Goal: Task Accomplishment & Management: Manage account settings

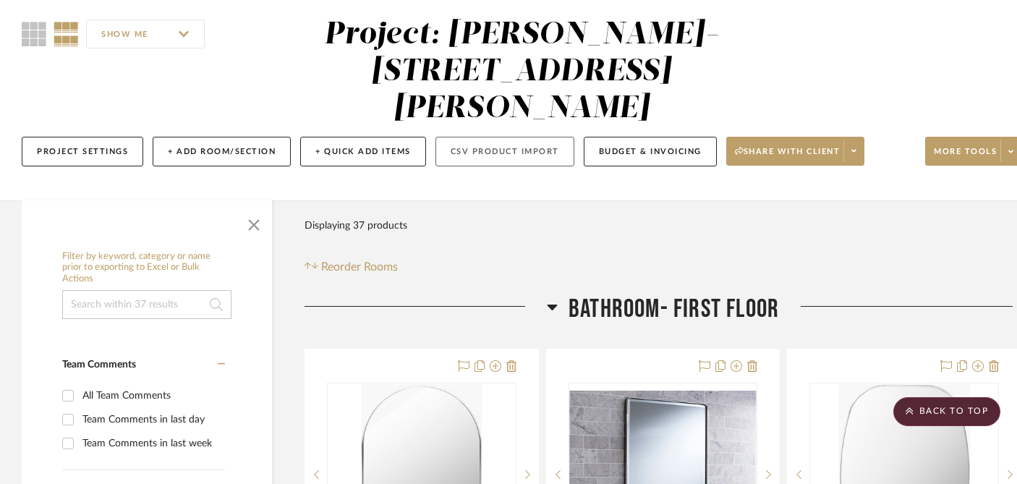
scroll to position [37, 0]
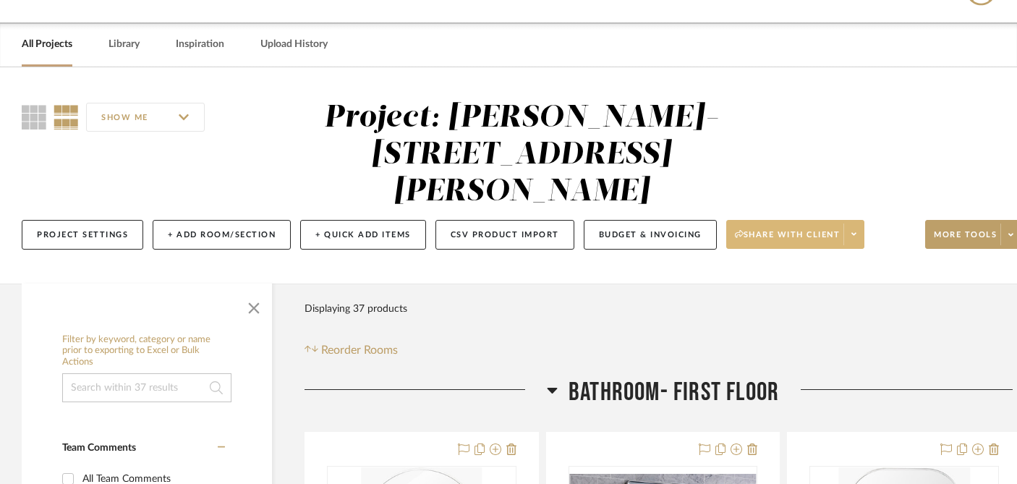
click at [850, 224] on span at bounding box center [853, 235] width 20 height 22
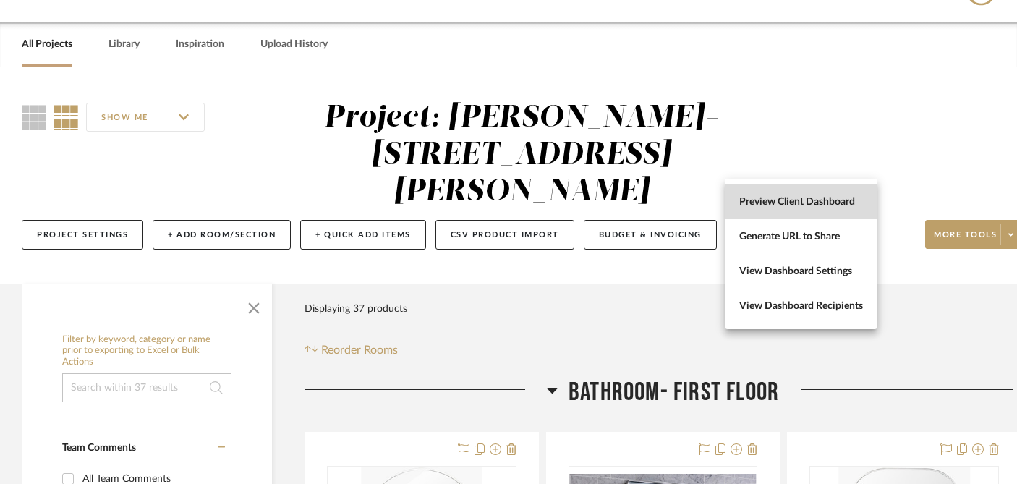
click at [817, 200] on span "Preview Client Dashboard" at bounding box center [801, 202] width 124 height 12
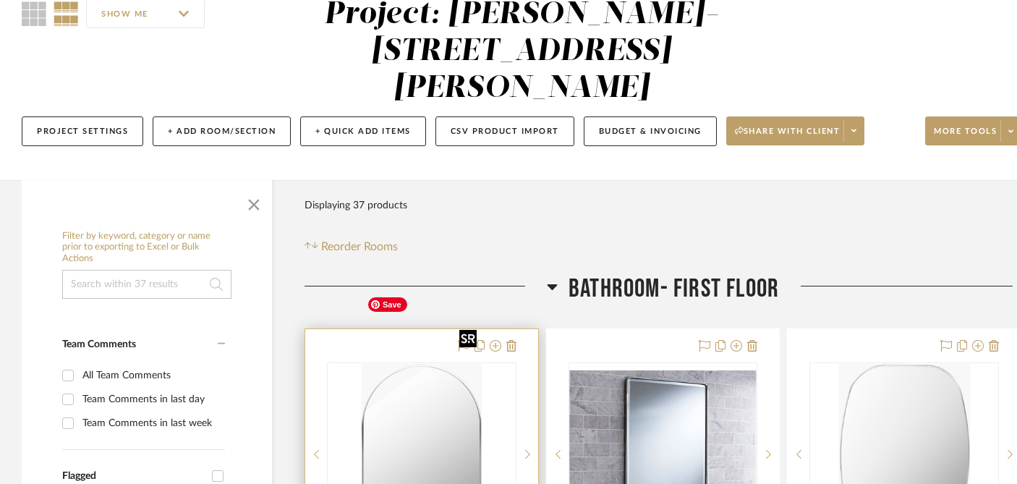
scroll to position [146, 0]
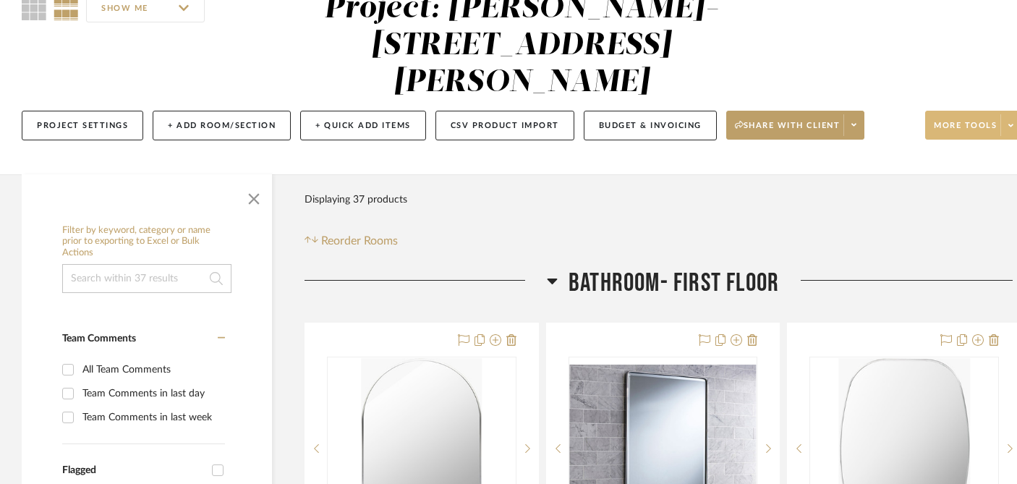
click at [1003, 114] on span at bounding box center [1010, 125] width 20 height 22
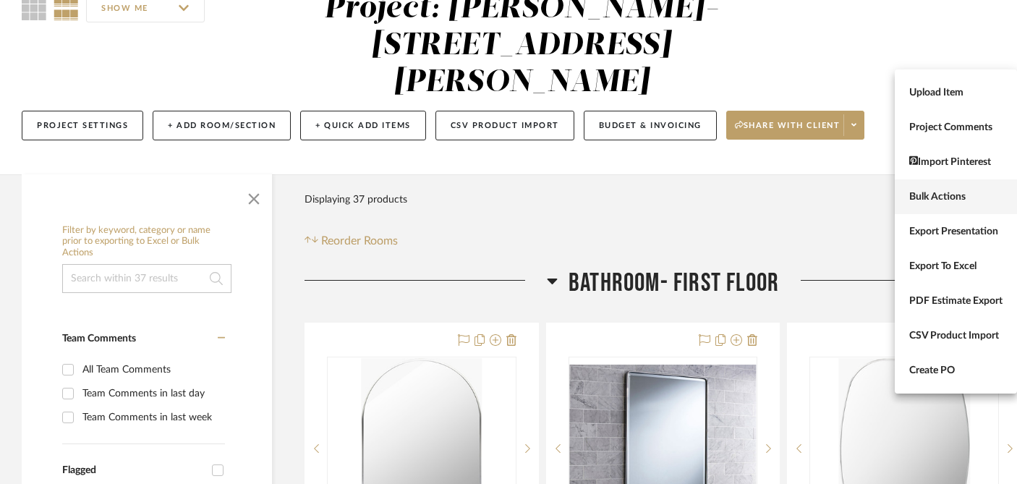
click at [957, 196] on span "Bulk Actions" at bounding box center [955, 197] width 93 height 12
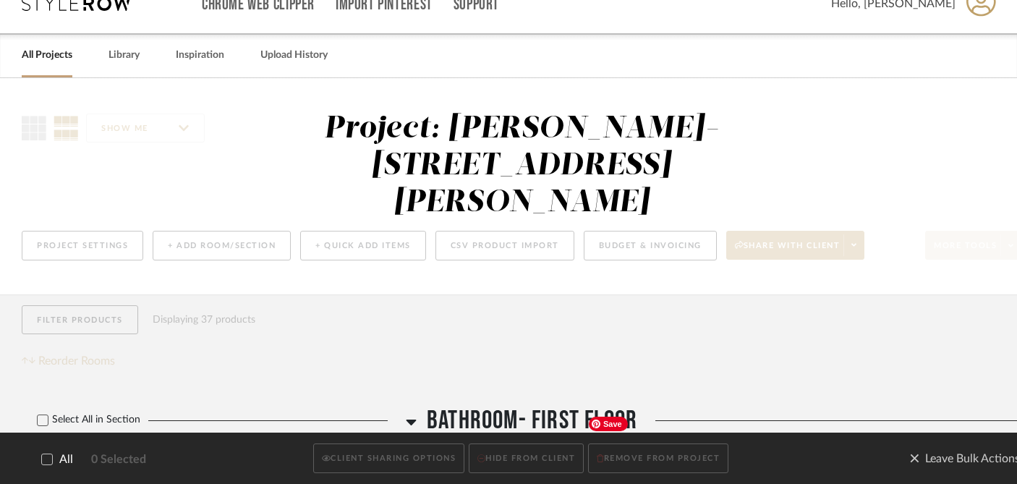
scroll to position [0, 0]
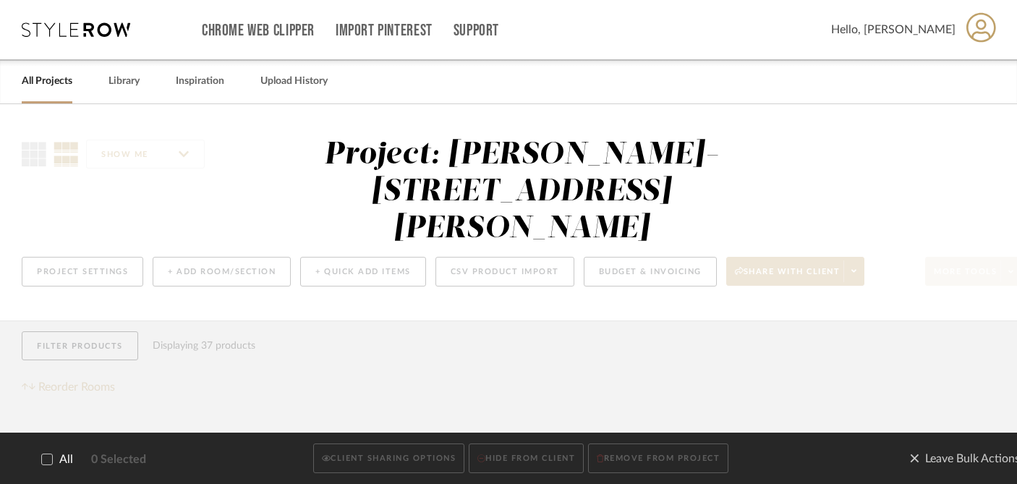
click at [44, 441] on icon at bounding box center [43, 446] width 10 height 10
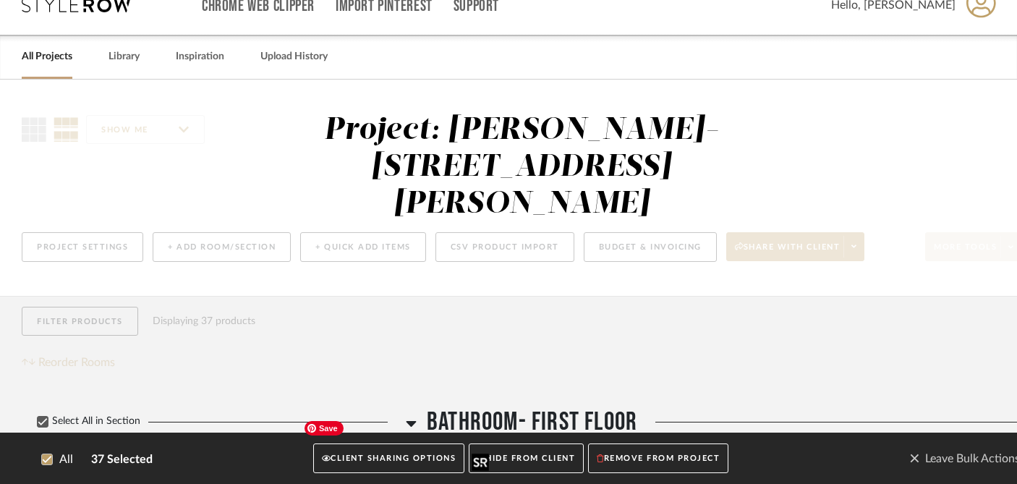
scroll to position [27, 0]
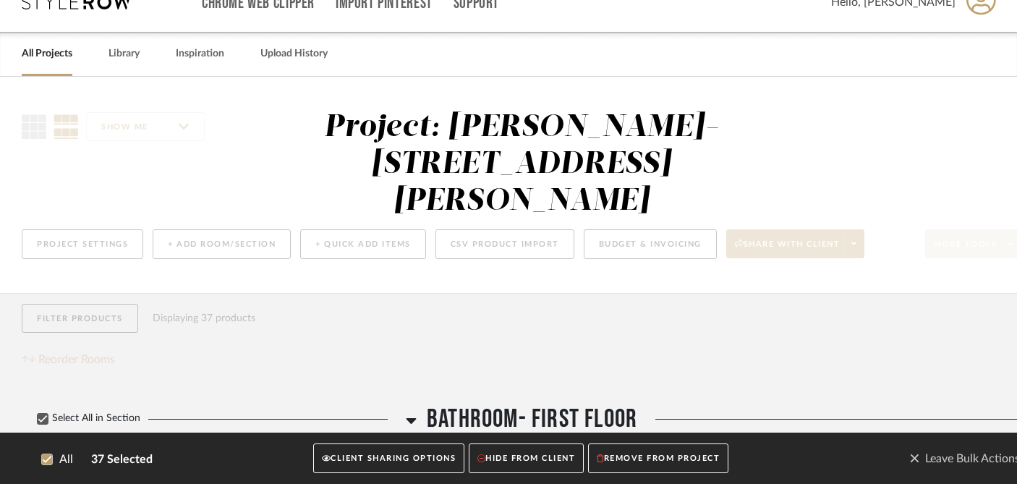
click at [393, 458] on button "CLIENT SHARING OPTIONS" at bounding box center [388, 459] width 151 height 30
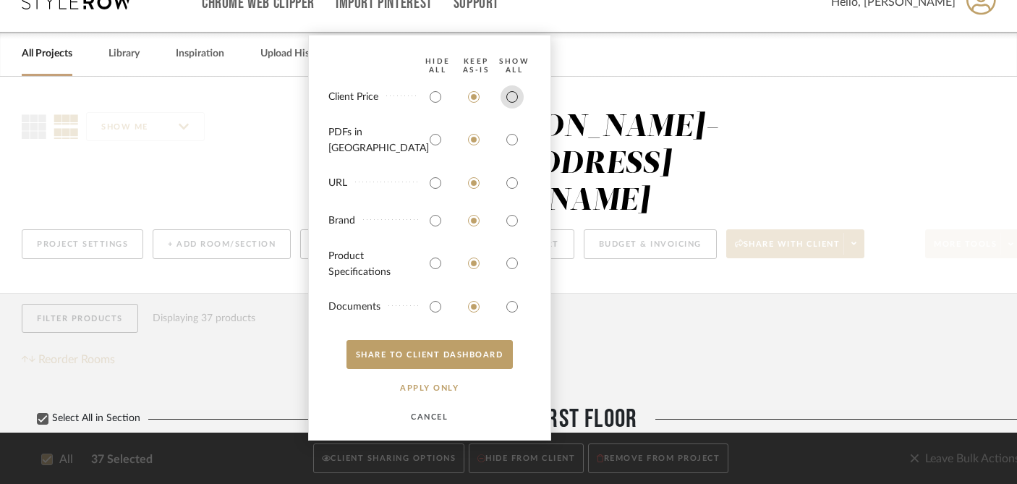
click at [510, 108] on input "radio" at bounding box center [512, 96] width 23 height 23
radio input "true"
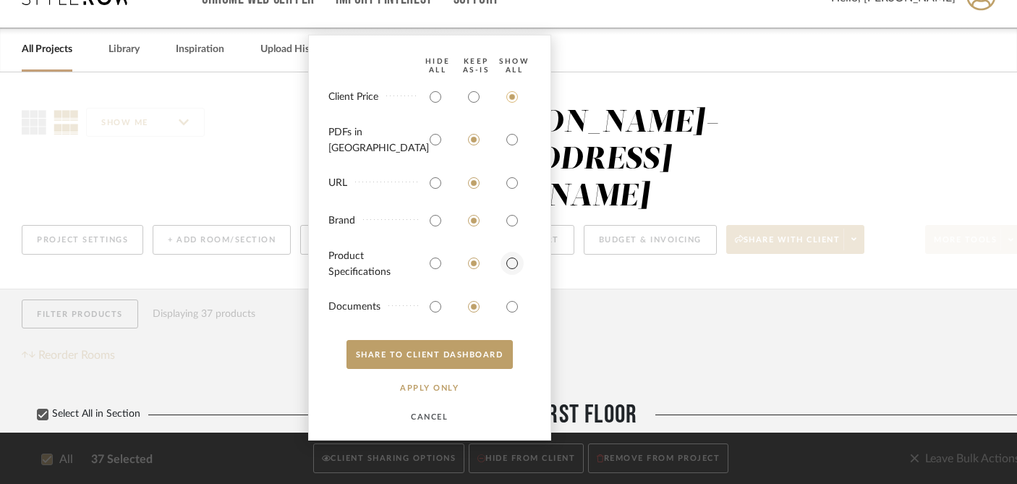
scroll to position [33, 0]
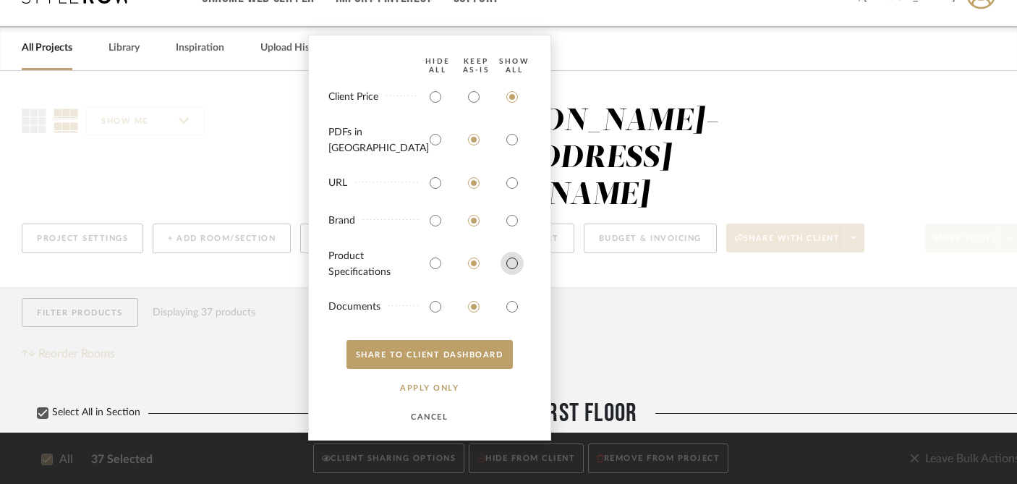
click at [511, 267] on input "radio" at bounding box center [512, 263] width 23 height 23
radio input "true"
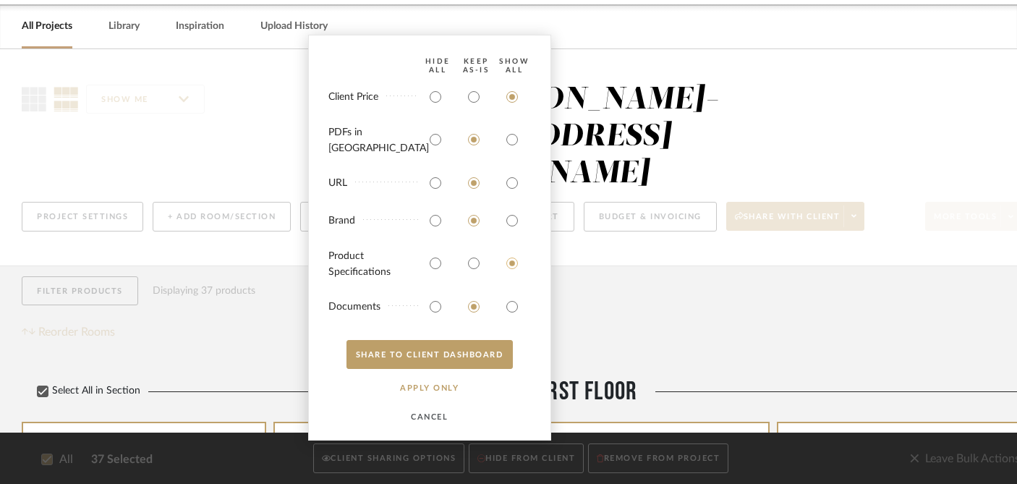
scroll to position [56, 0]
click at [482, 357] on button "SHARE TO CLIENT Dashboard" at bounding box center [429, 354] width 166 height 29
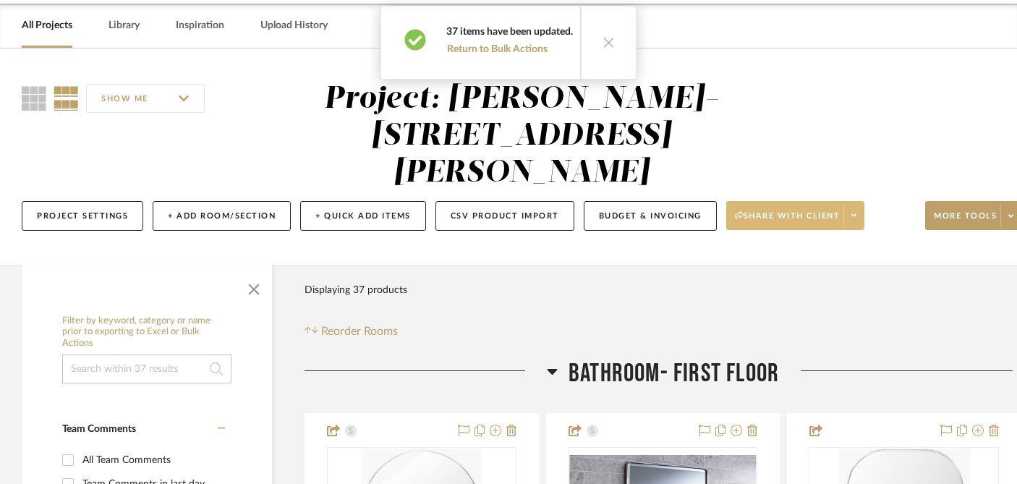
click at [854, 205] on span at bounding box center [853, 216] width 20 height 22
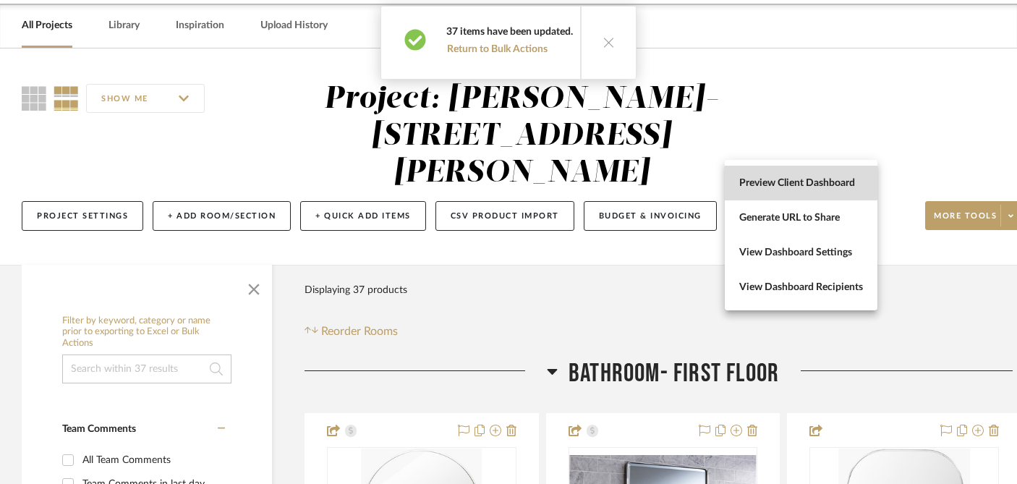
click at [791, 186] on span "Preview Client Dashboard" at bounding box center [801, 182] width 124 height 12
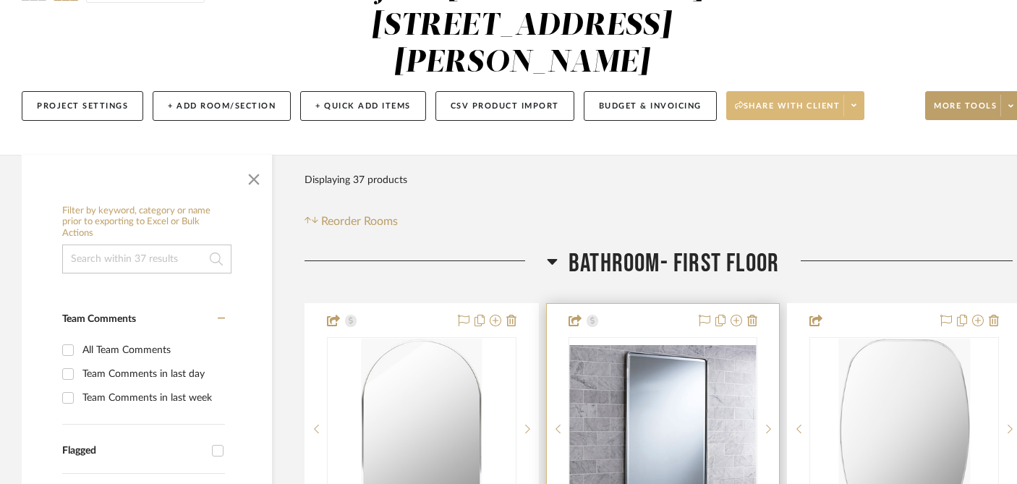
scroll to position [433, 0]
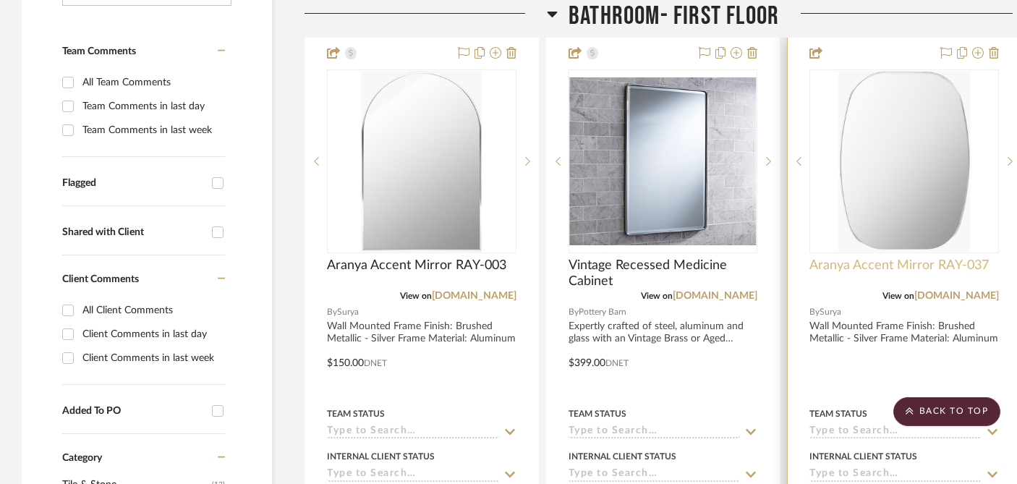
click at [919, 258] on span "Aranya Accent Mirror RAY-037" at bounding box center [898, 266] width 179 height 16
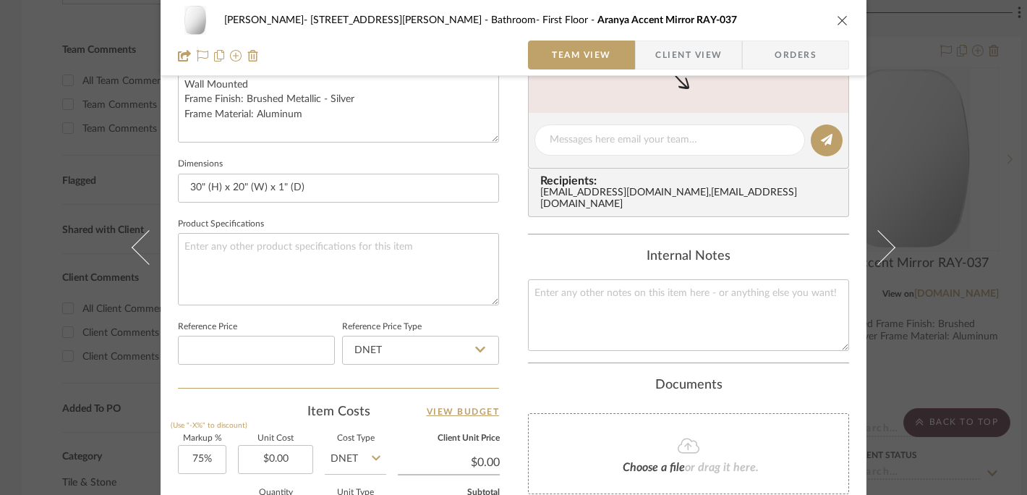
scroll to position [491, 0]
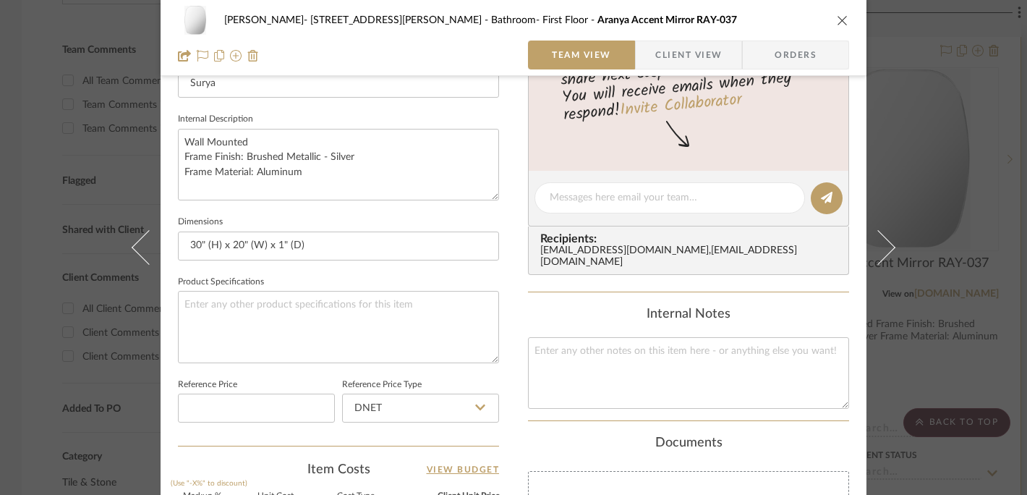
drag, startPoint x: 836, startPoint y: 15, endPoint x: 866, endPoint y: 59, distance: 53.2
click at [837, 15] on icon "close" at bounding box center [843, 20] width 12 height 12
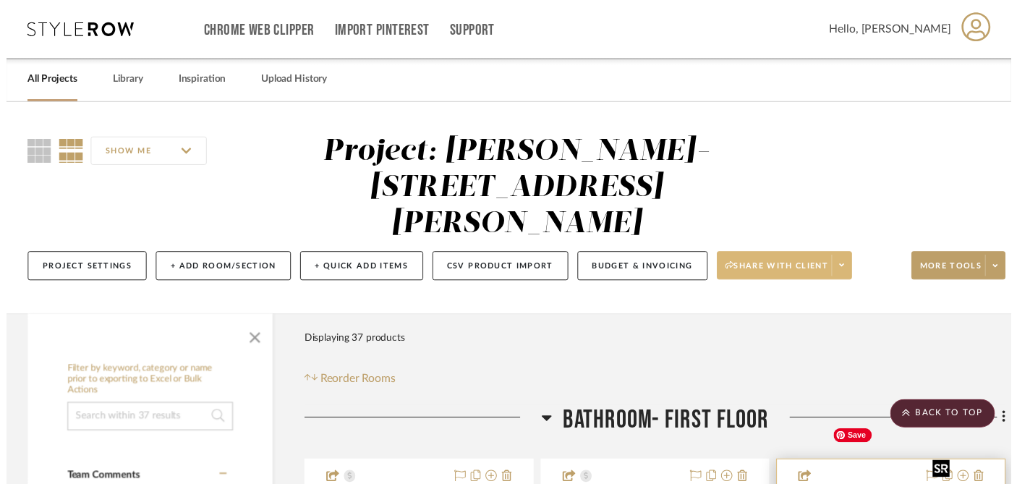
scroll to position [435, 0]
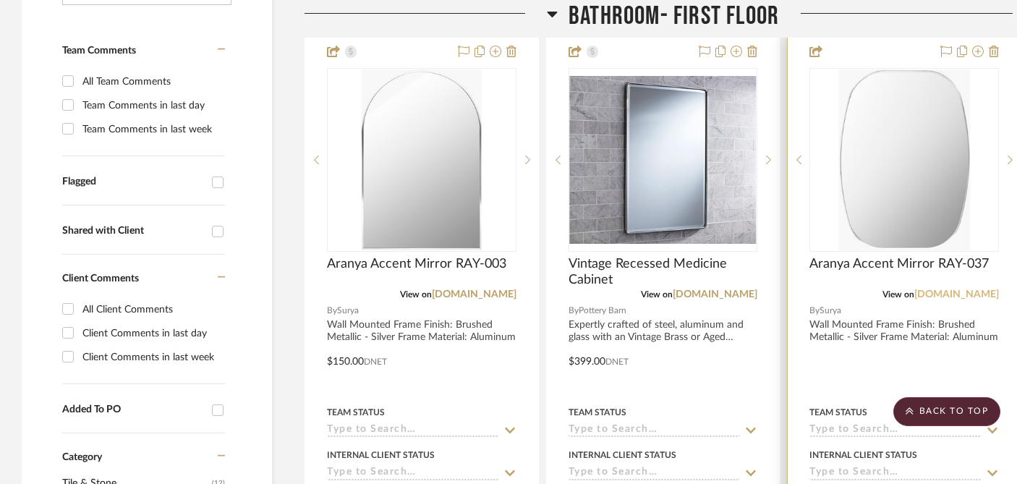
click at [961, 289] on link "[DOMAIN_NAME]" at bounding box center [956, 294] width 85 height 10
click at [879, 256] on span "Aranya Accent Mirror RAY-037" at bounding box center [898, 264] width 179 height 16
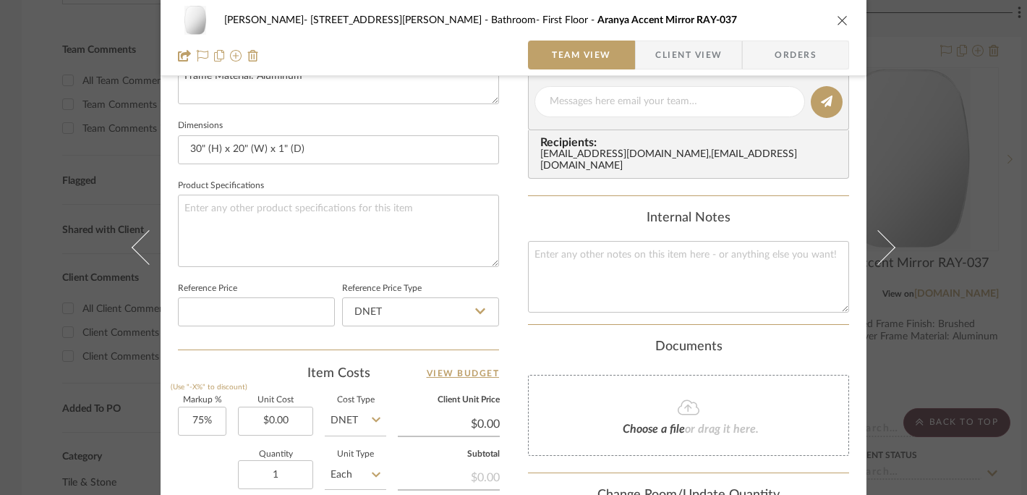
scroll to position [660, 0]
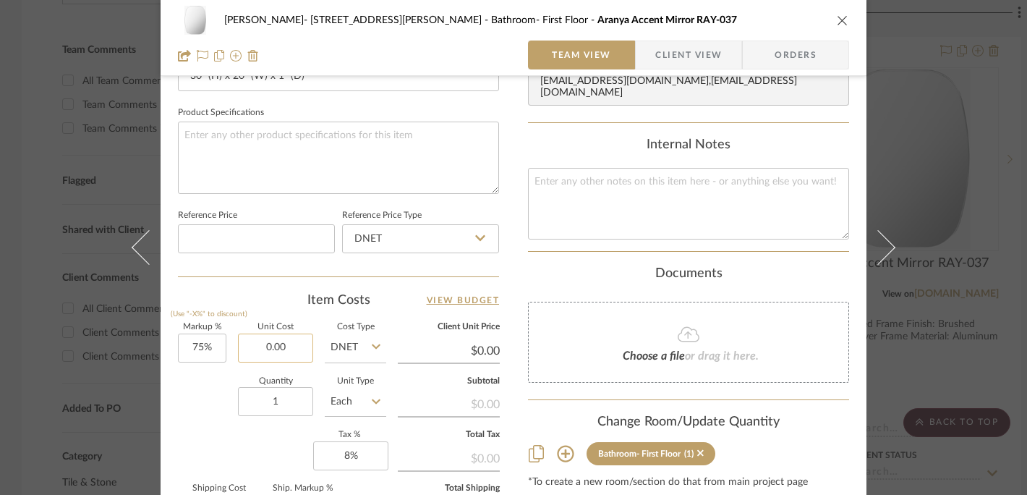
drag, startPoint x: 277, startPoint y: 342, endPoint x: 299, endPoint y: 341, distance: 22.4
click at [299, 341] on input "0.00" at bounding box center [275, 347] width 75 height 29
type input "$155.00"
click at [284, 154] on textarea at bounding box center [338, 158] width 321 height 72
type input "$271.25"
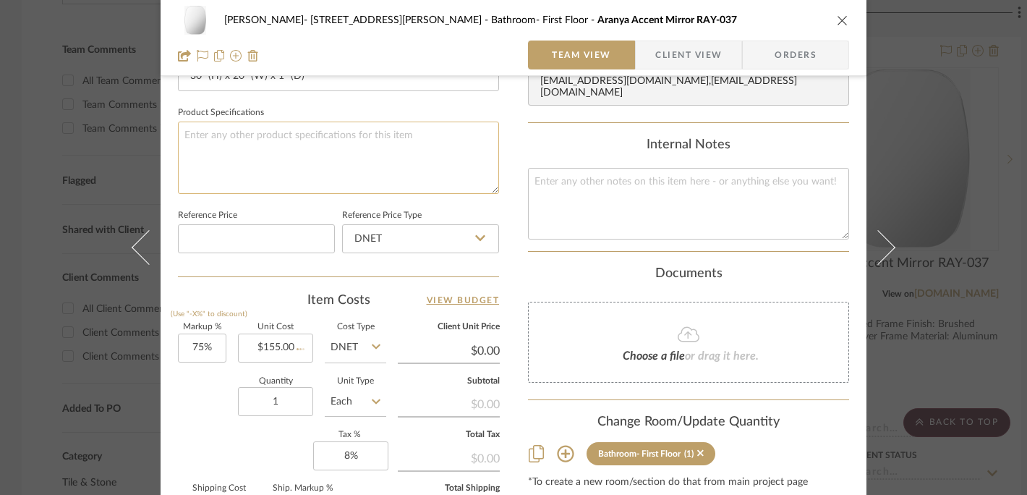
type input "$40.69"
click at [671, 48] on span "Client View" at bounding box center [688, 55] width 67 height 29
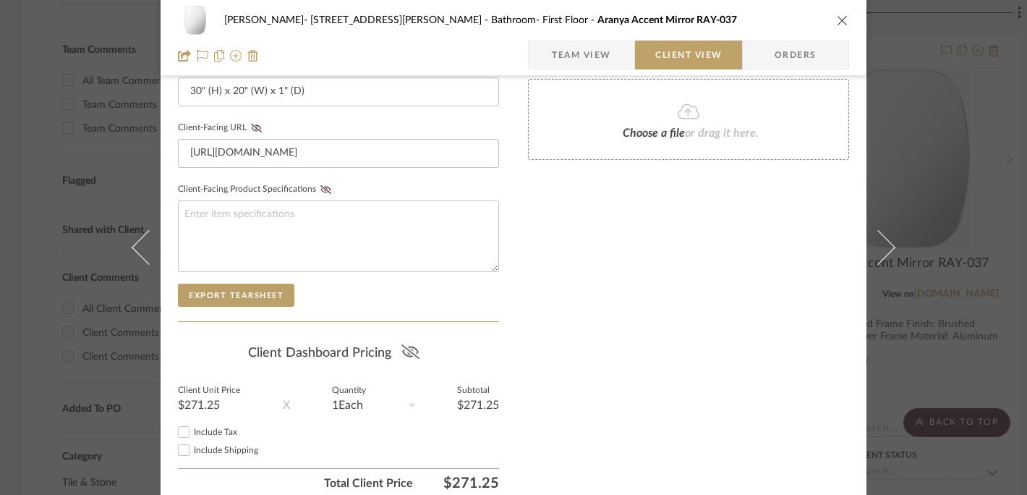
click at [401, 342] on fa-icon at bounding box center [410, 353] width 18 height 22
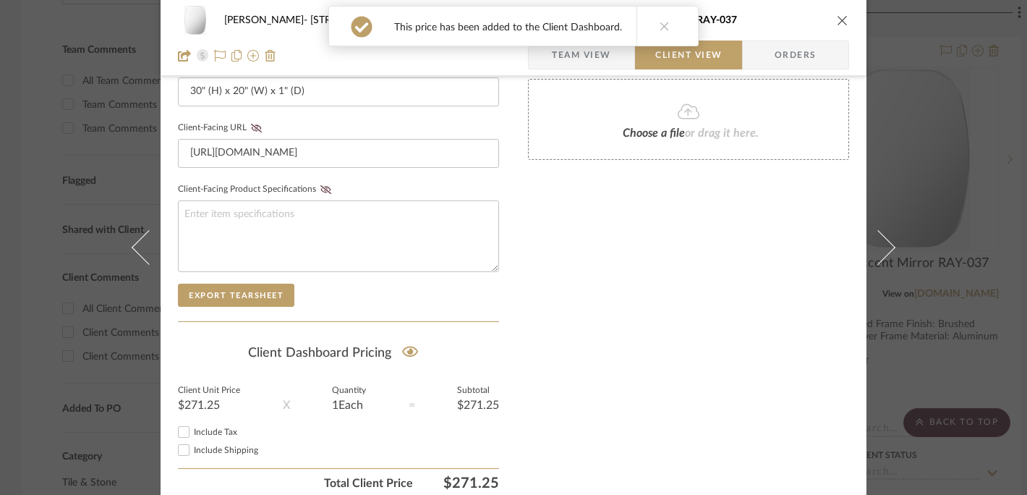
drag, startPoint x: 656, startPoint y: 28, endPoint x: 644, endPoint y: 41, distance: 16.9
click at [660, 28] on icon at bounding box center [665, 26] width 10 height 10
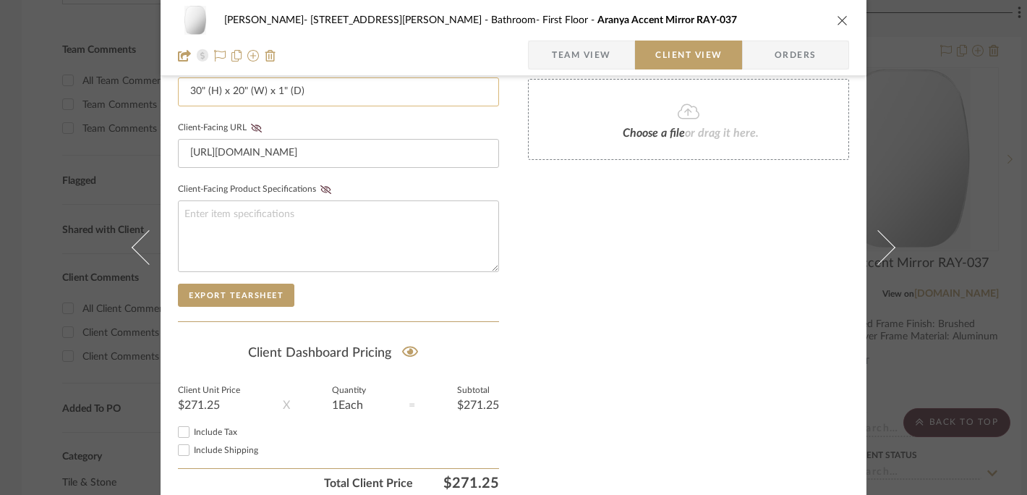
click at [438, 98] on input "30" (H) x 20" (W) x 1" (D)" at bounding box center [338, 91] width 321 height 29
click at [837, 20] on icon "close" at bounding box center [843, 20] width 12 height 12
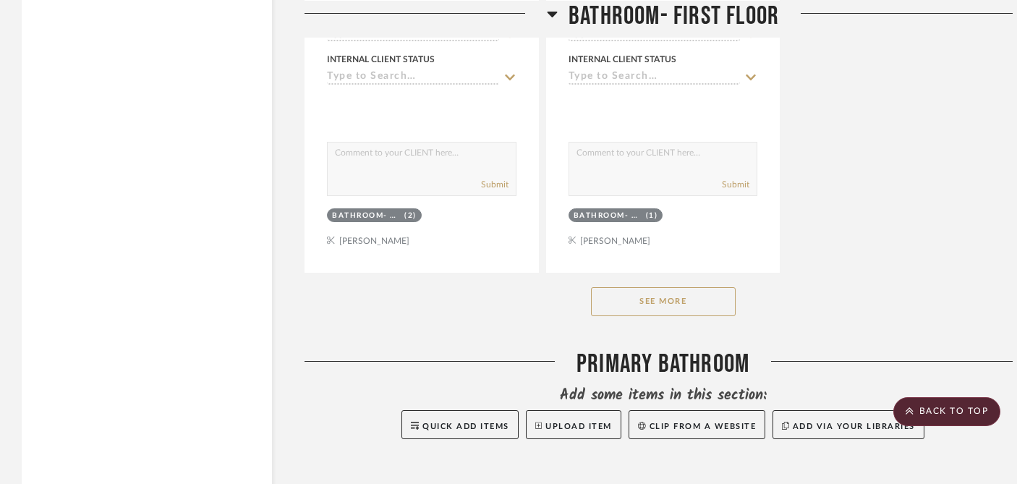
scroll to position [2200, 0]
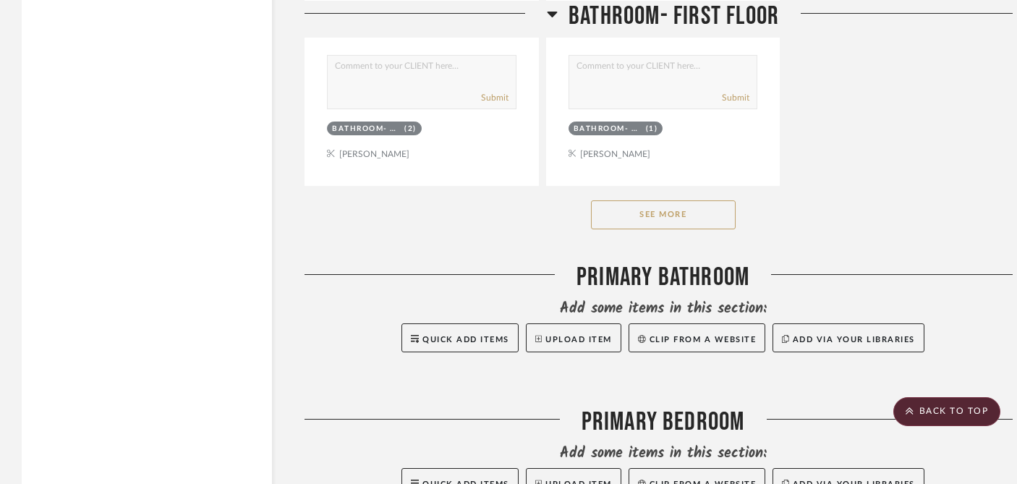
click at [655, 200] on button "See More" at bounding box center [663, 214] width 145 height 29
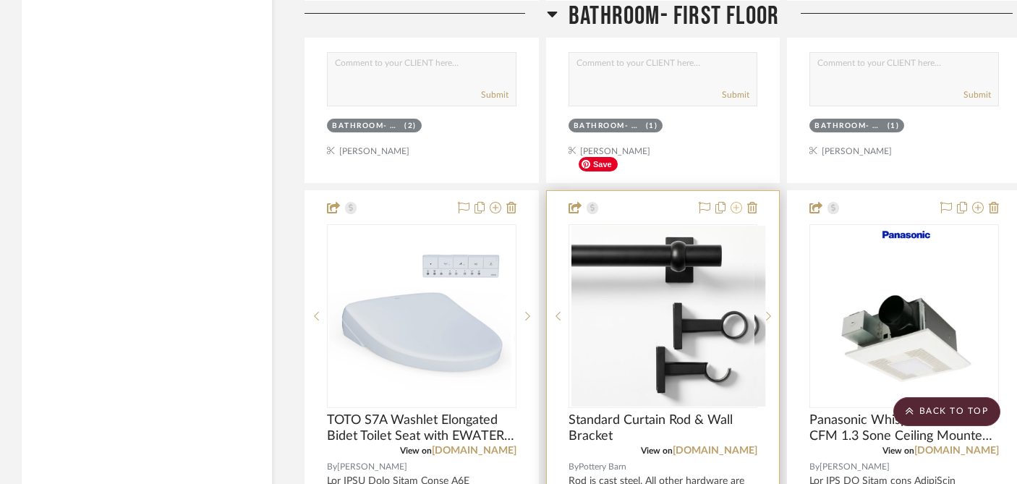
scroll to position [2203, 0]
click at [750, 202] on icon at bounding box center [752, 208] width 10 height 12
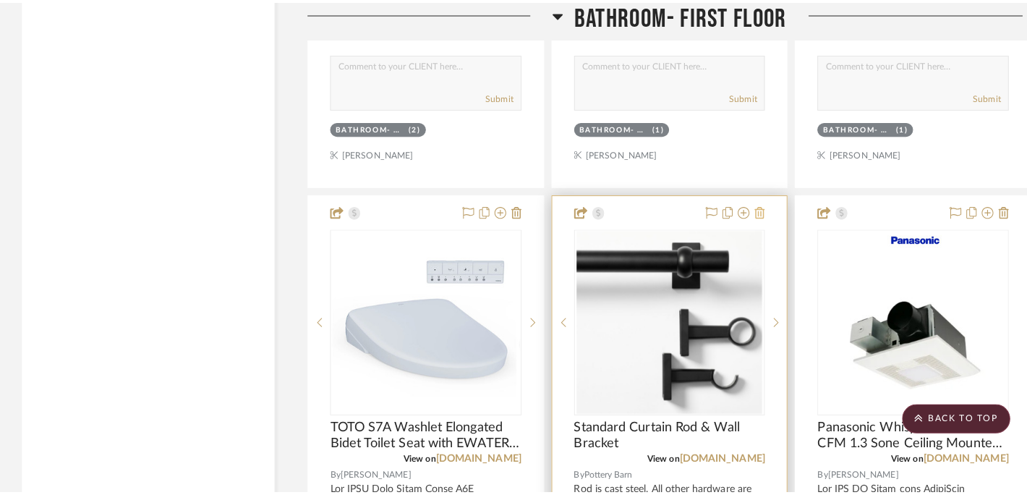
scroll to position [0, 0]
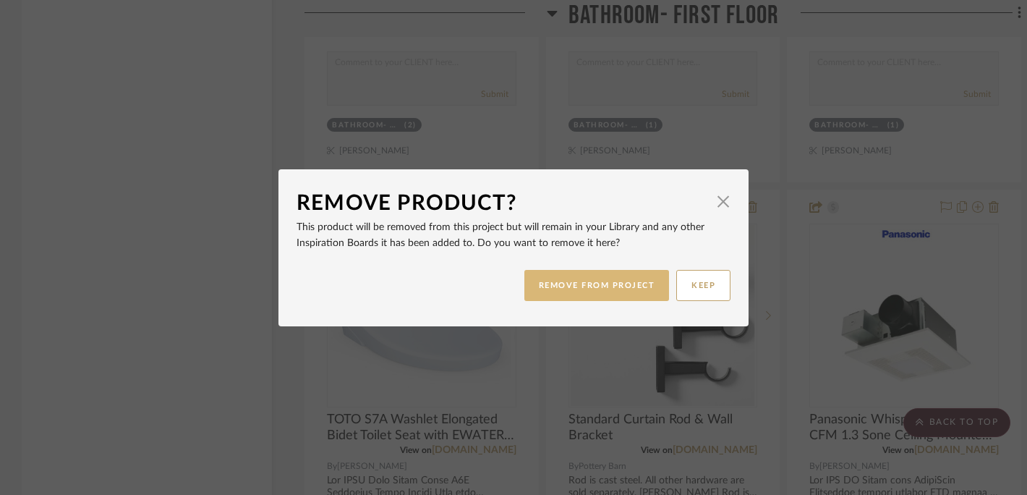
click at [605, 288] on button "REMOVE FROM PROJECT" at bounding box center [596, 285] width 145 height 31
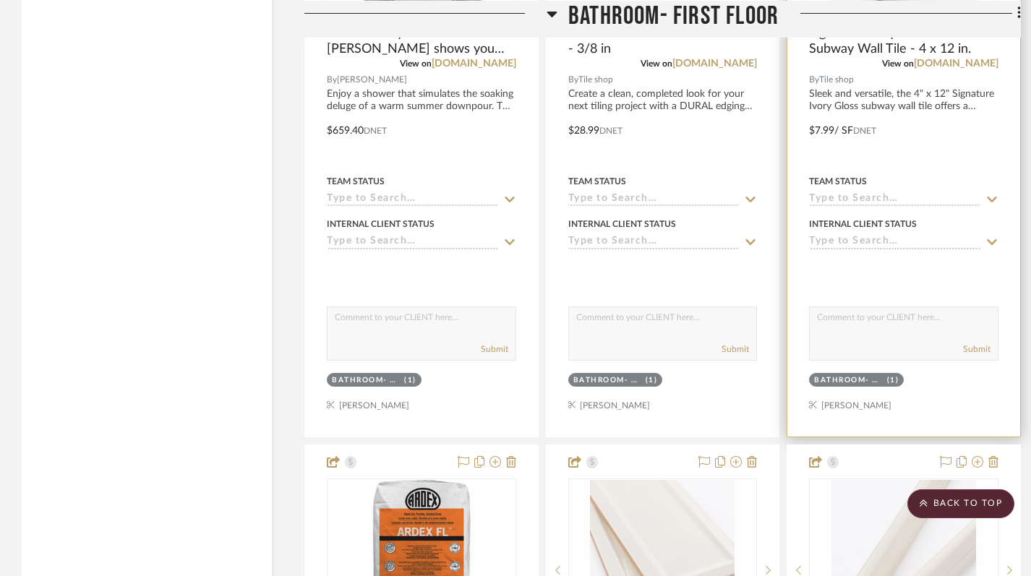
scroll to position [5799, 0]
click at [1008, 315] on div at bounding box center [904, 119] width 233 height 633
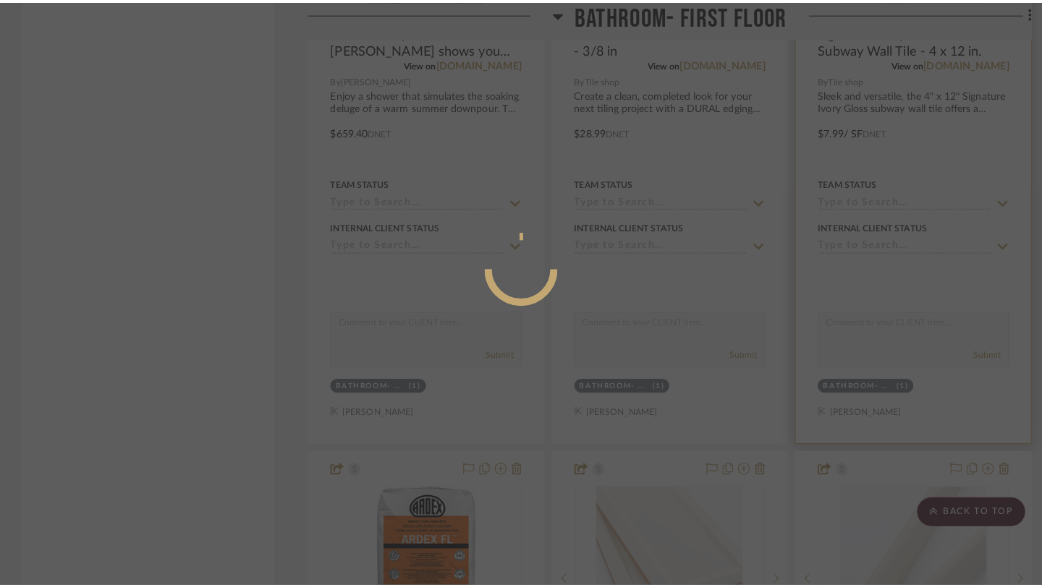
scroll to position [0, 0]
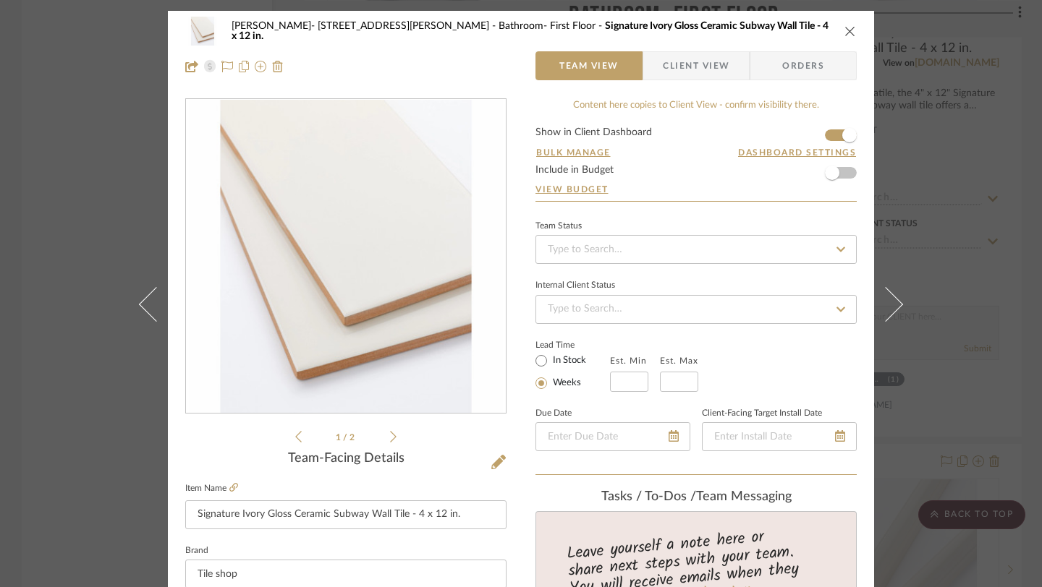
click at [850, 29] on icon "close" at bounding box center [850, 31] width 12 height 12
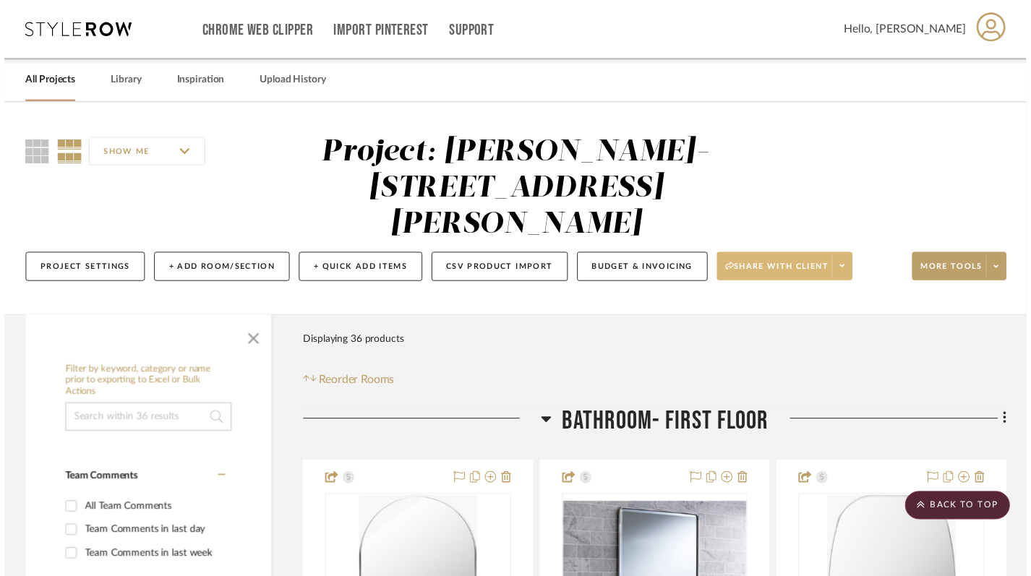
scroll to position [5799, 0]
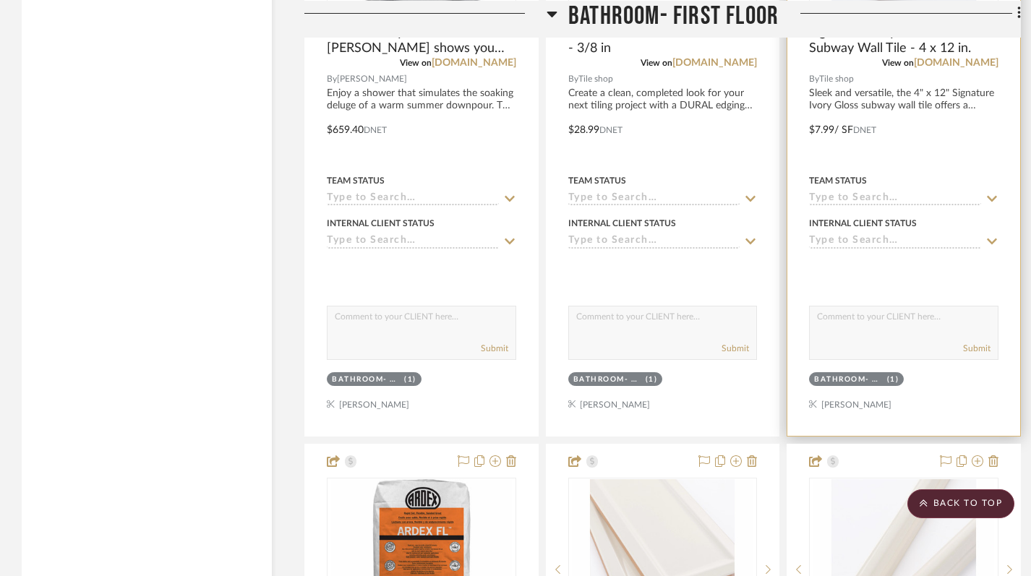
click at [797, 348] on div at bounding box center [904, 119] width 233 height 633
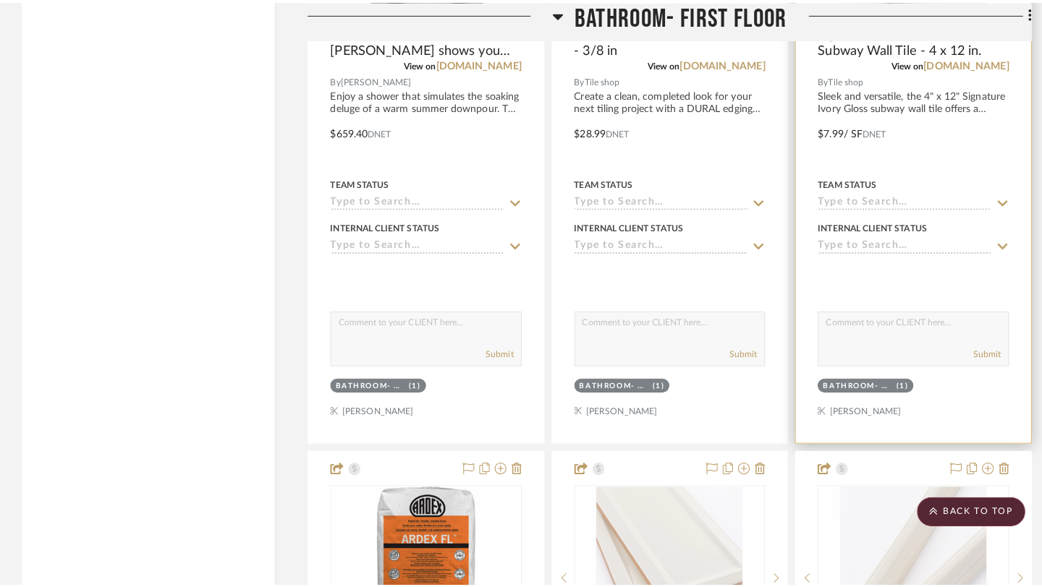
scroll to position [0, 0]
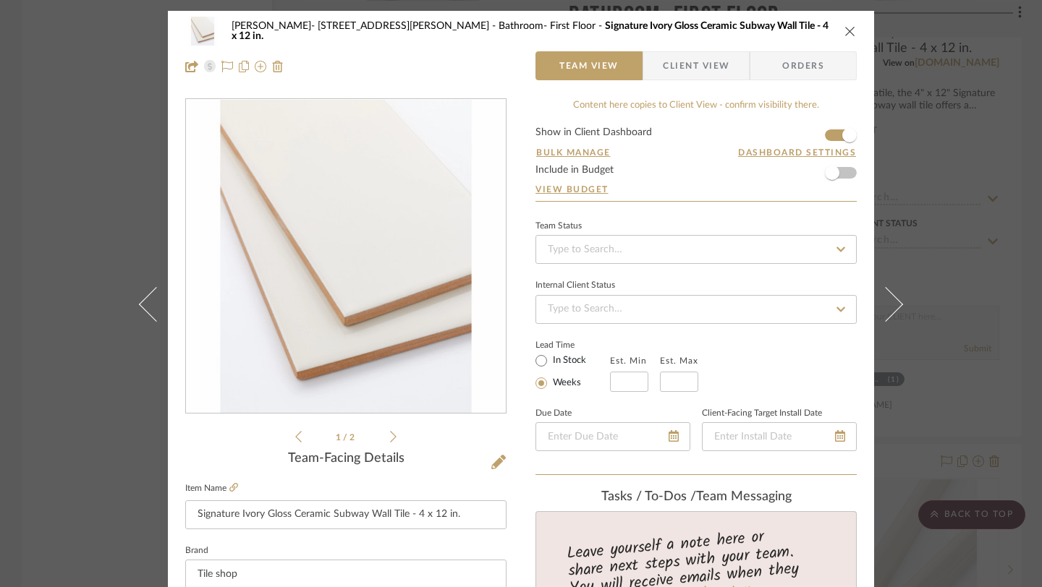
click at [844, 30] on icon "close" at bounding box center [850, 31] width 12 height 12
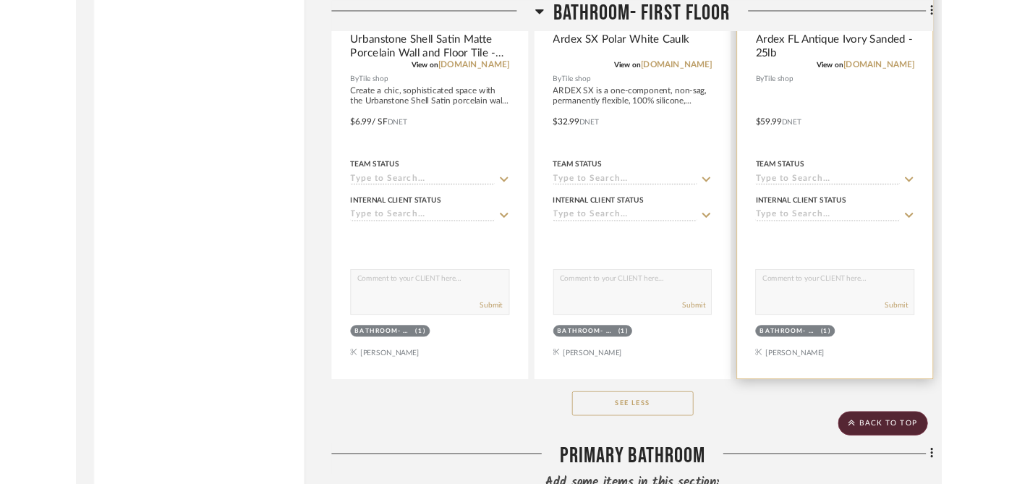
scroll to position [7713, 0]
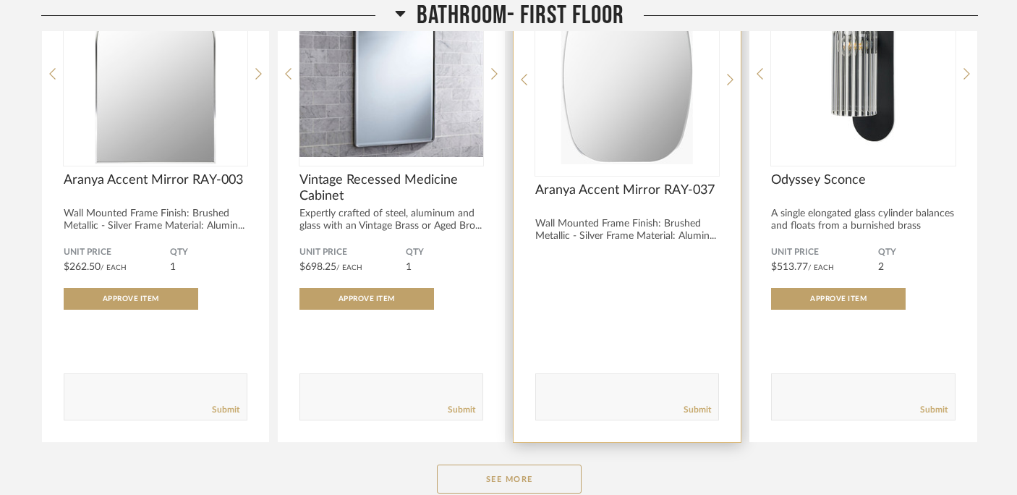
scroll to position [435, 0]
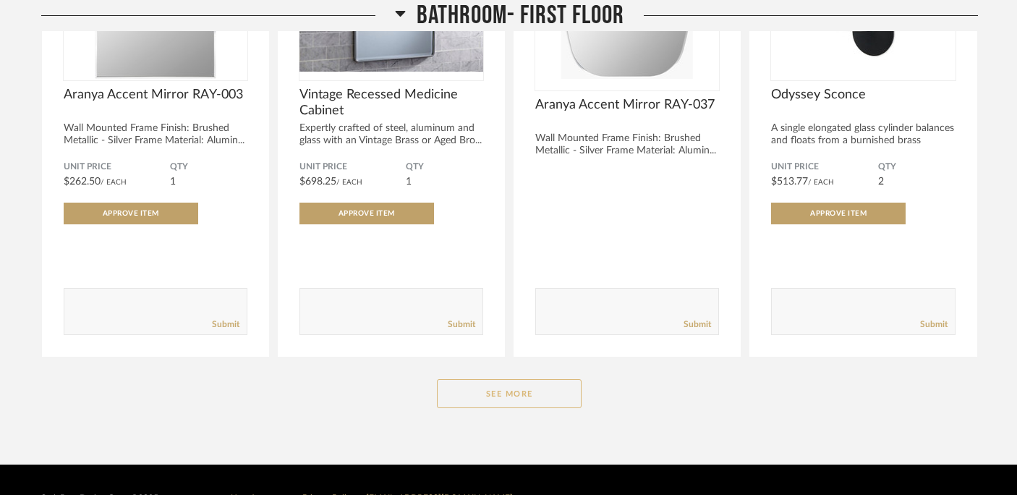
click at [556, 379] on button "See More" at bounding box center [509, 393] width 145 height 29
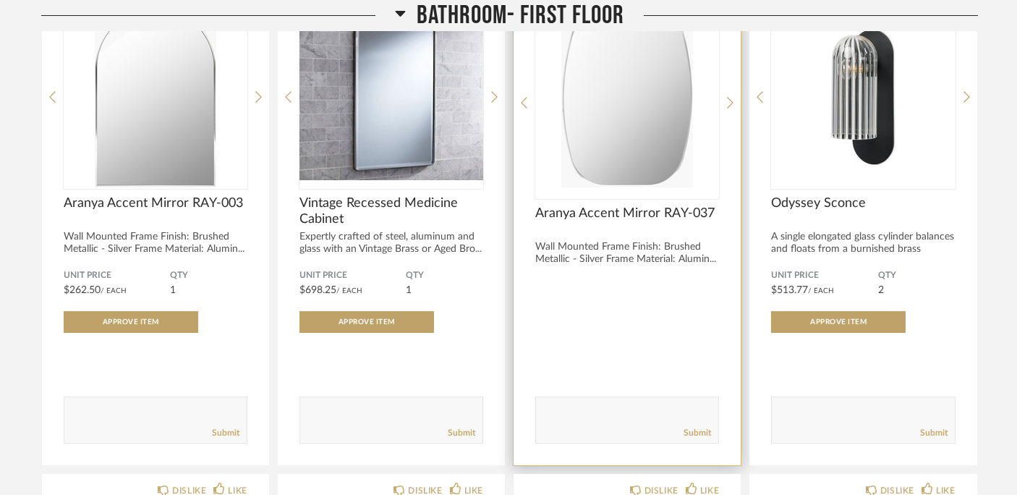
scroll to position [318, 0]
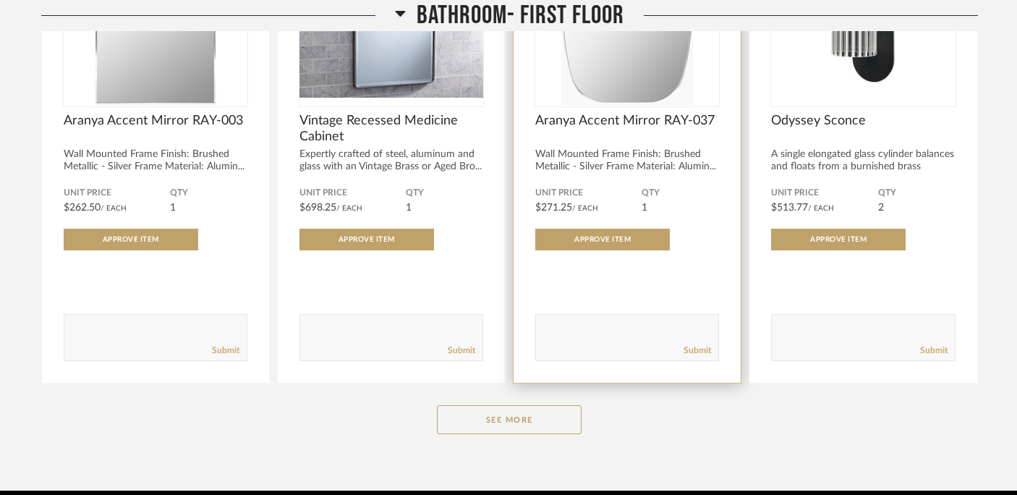
scroll to position [435, 0]
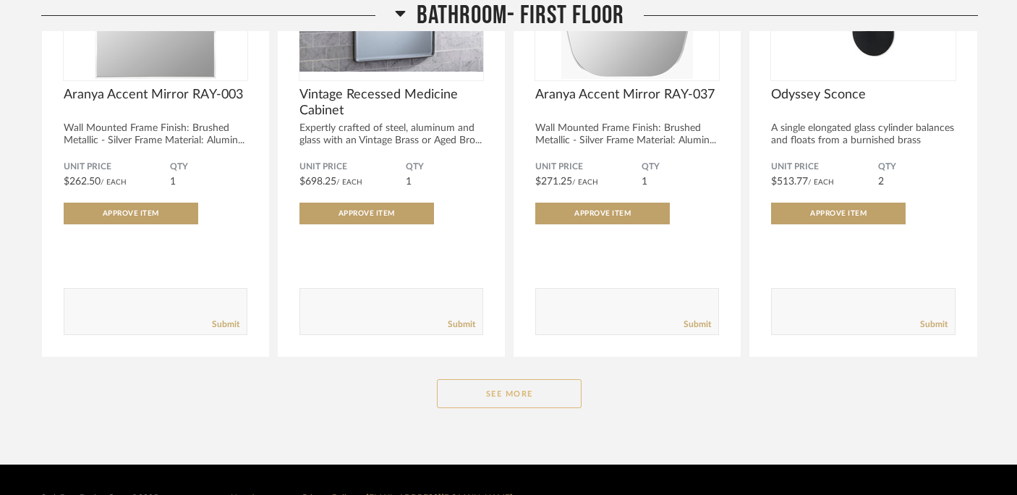
click at [515, 379] on button "See More" at bounding box center [509, 393] width 145 height 29
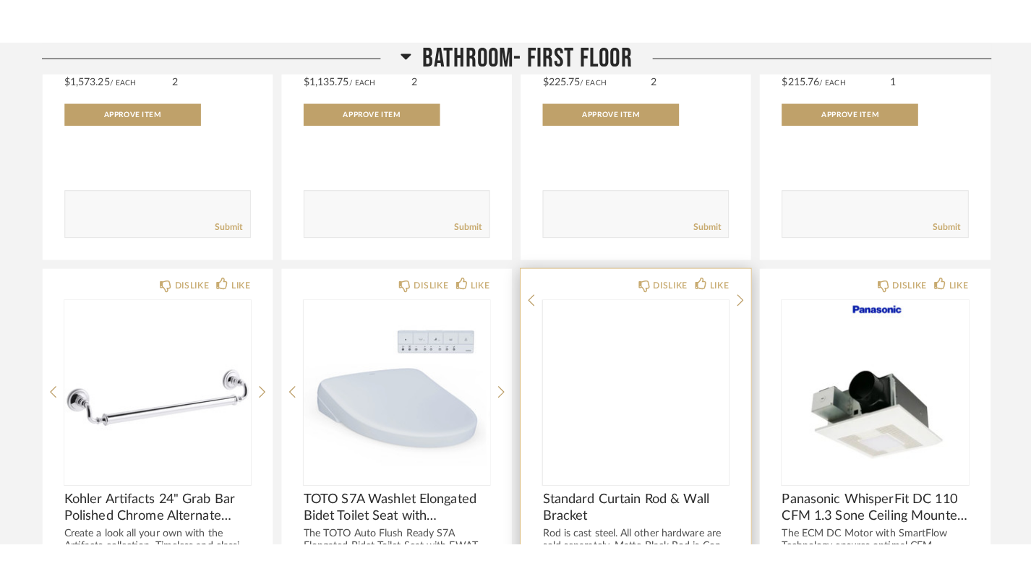
scroll to position [1066, 0]
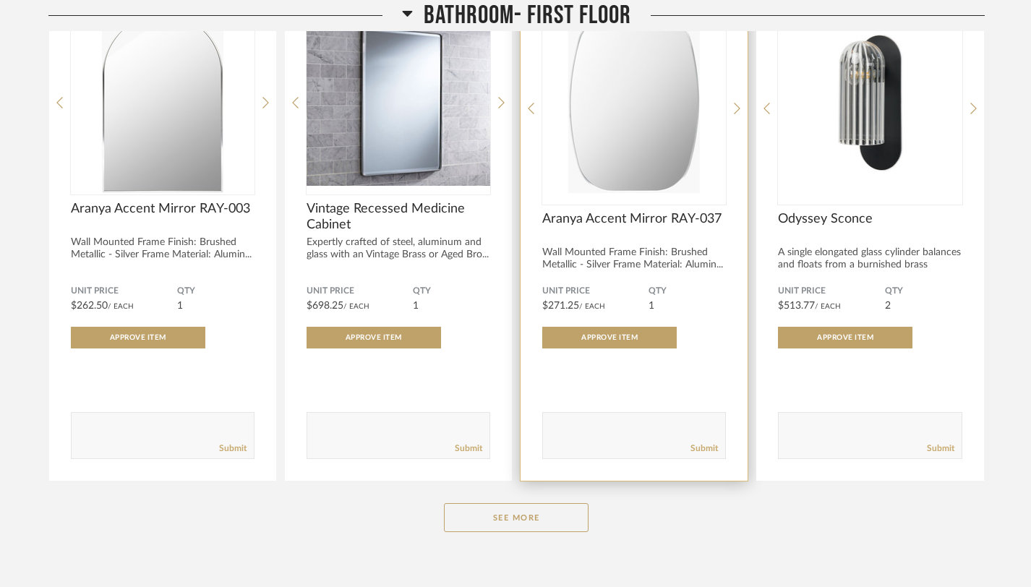
scroll to position [353, 0]
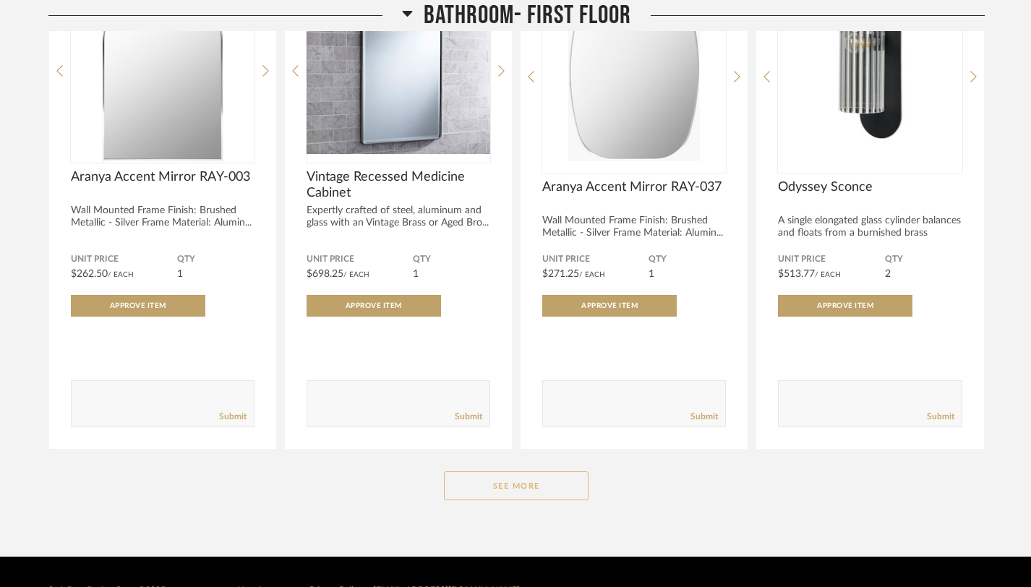
click at [532, 472] on button "See More" at bounding box center [516, 486] width 145 height 29
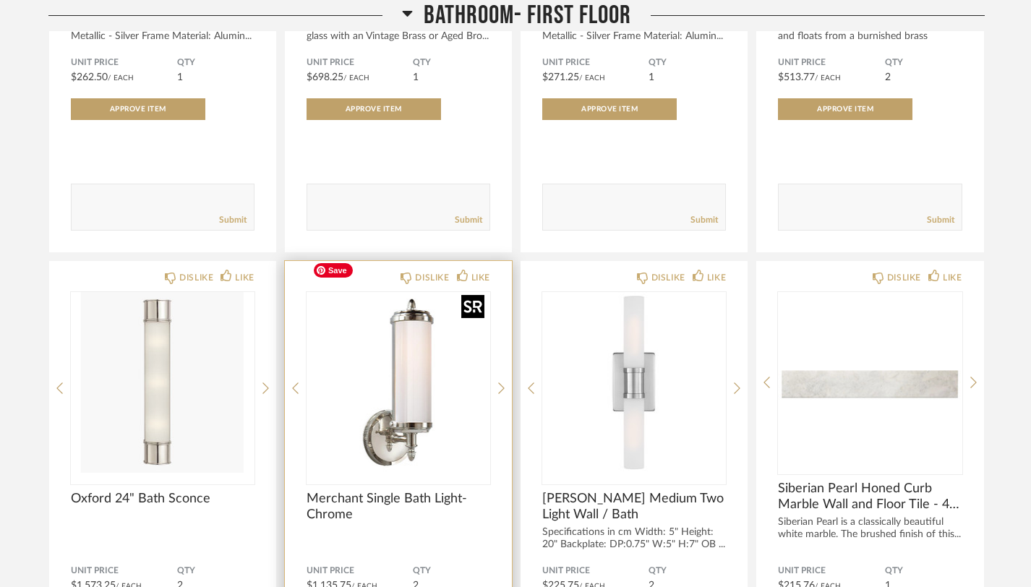
scroll to position [552, 0]
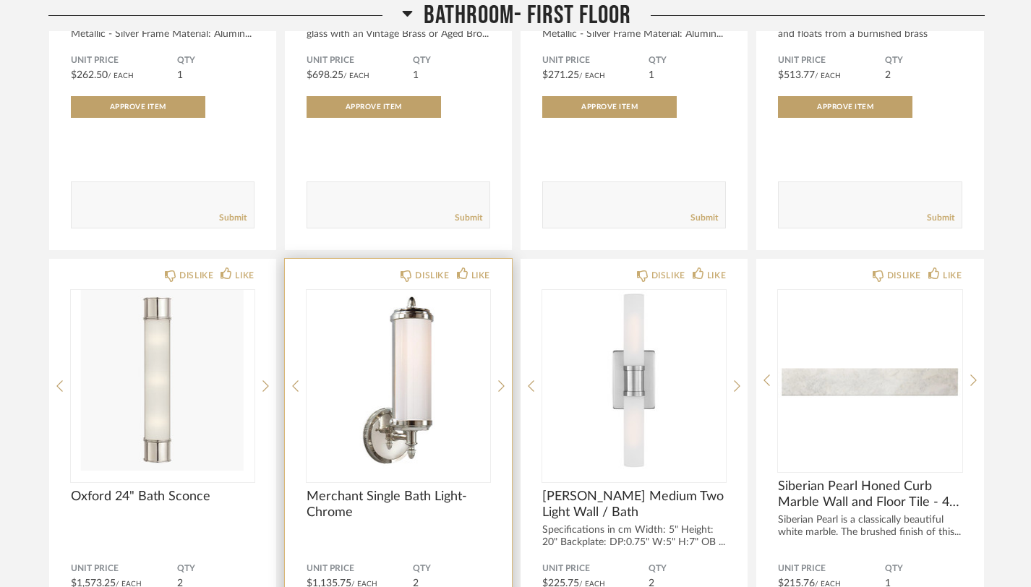
click at [507, 349] on div "DISLIKE LIKE Merchant Single Bath Light- Chrome Unit Price $1,135.75 / Each QTY…" at bounding box center [398, 509] width 227 height 500
click at [501, 380] on icon at bounding box center [501, 386] width 7 height 13
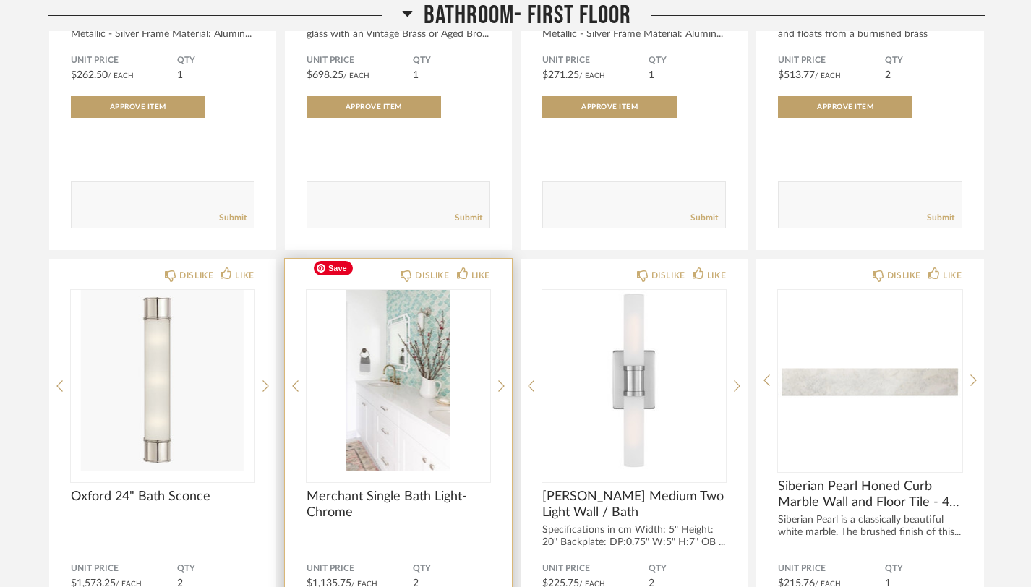
click at [430, 324] on img "1" at bounding box center [399, 380] width 184 height 181
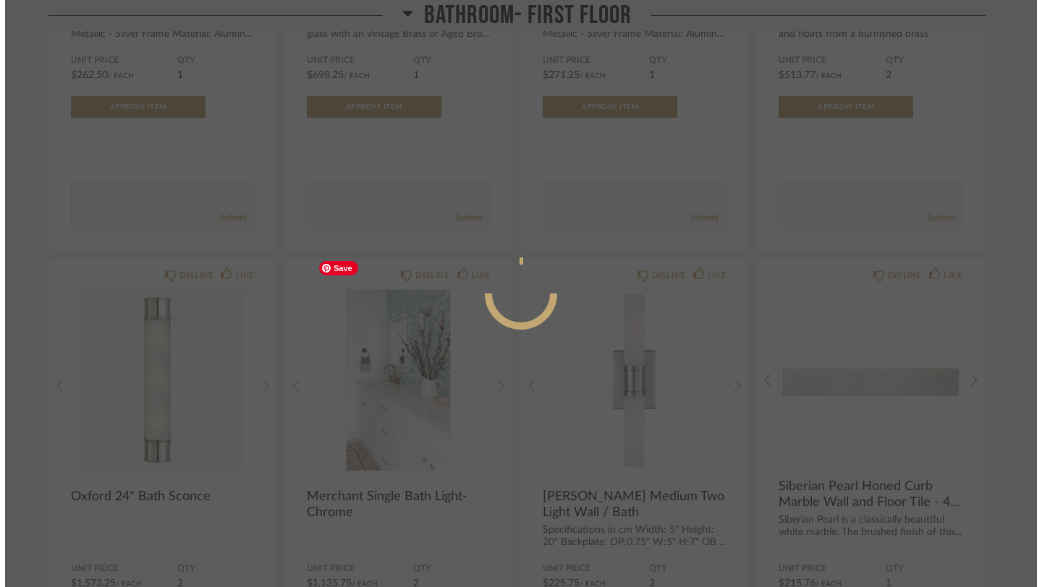
scroll to position [0, 0]
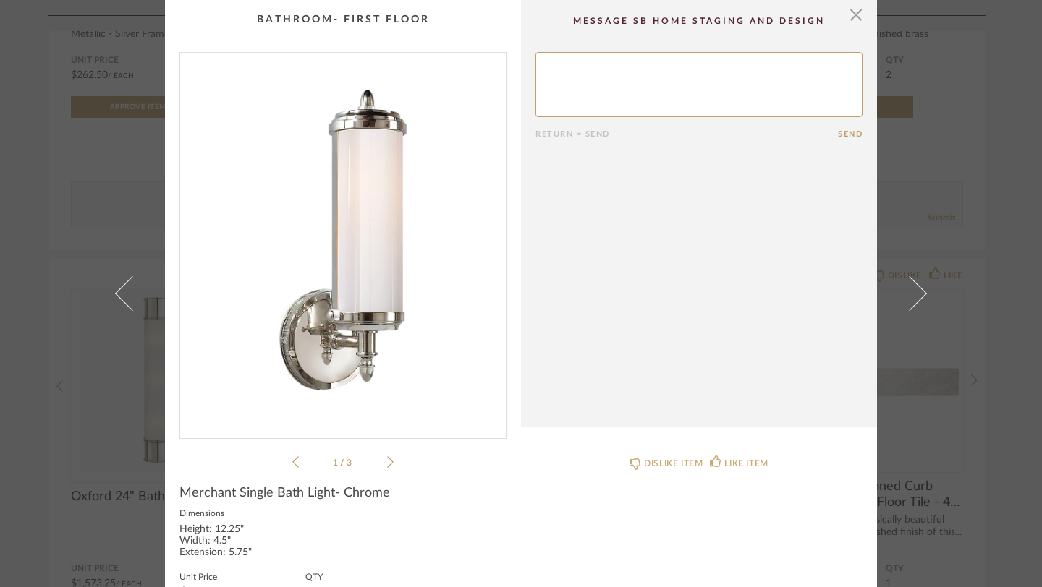
click at [387, 461] on div "1 / 3" at bounding box center [342, 261] width 327 height 419
click at [387, 461] on icon at bounding box center [390, 462] width 7 height 13
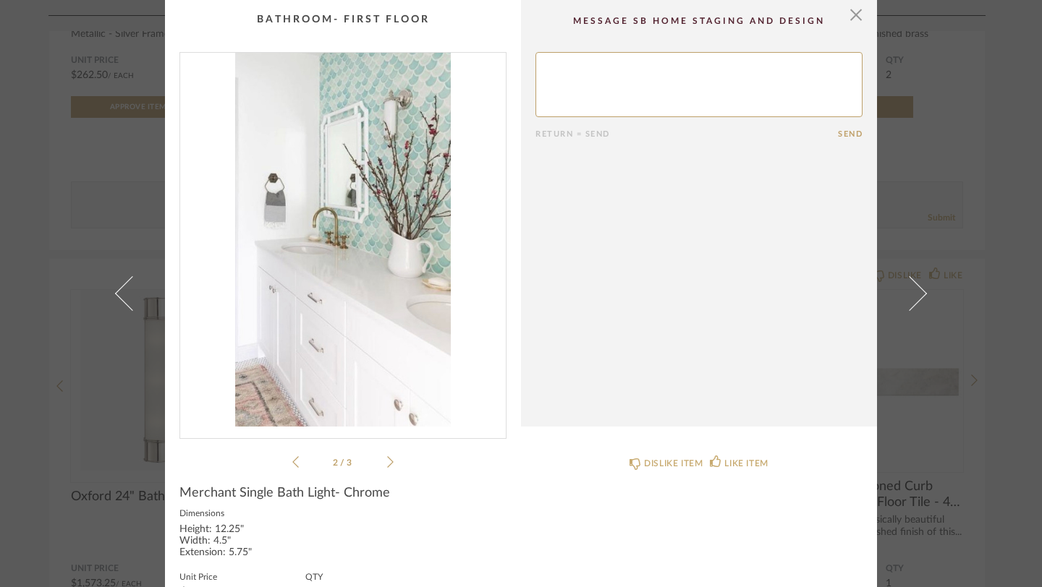
click at [387, 461] on icon at bounding box center [390, 462] width 7 height 13
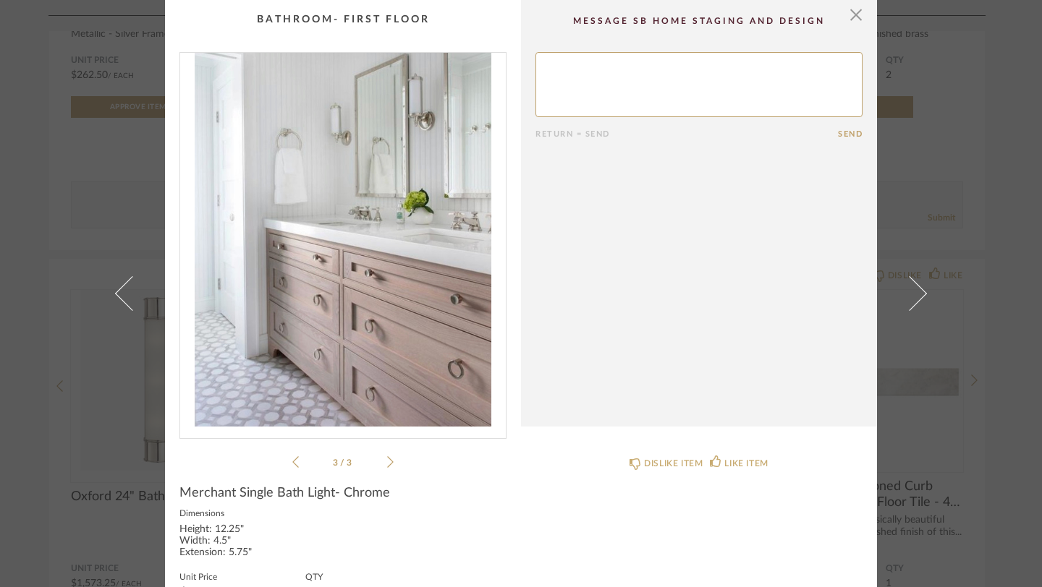
click at [963, 99] on div "× 3 / 3 Return = Send Send Merchant Single Bath Light- Chrome Dimensions Height…" at bounding box center [521, 293] width 1042 height 587
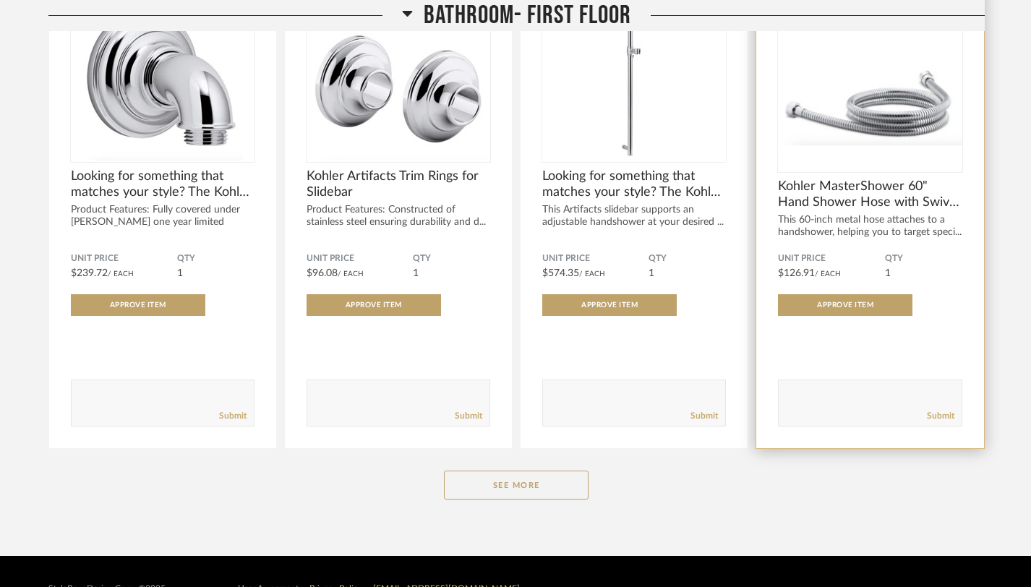
scroll to position [2390, 0]
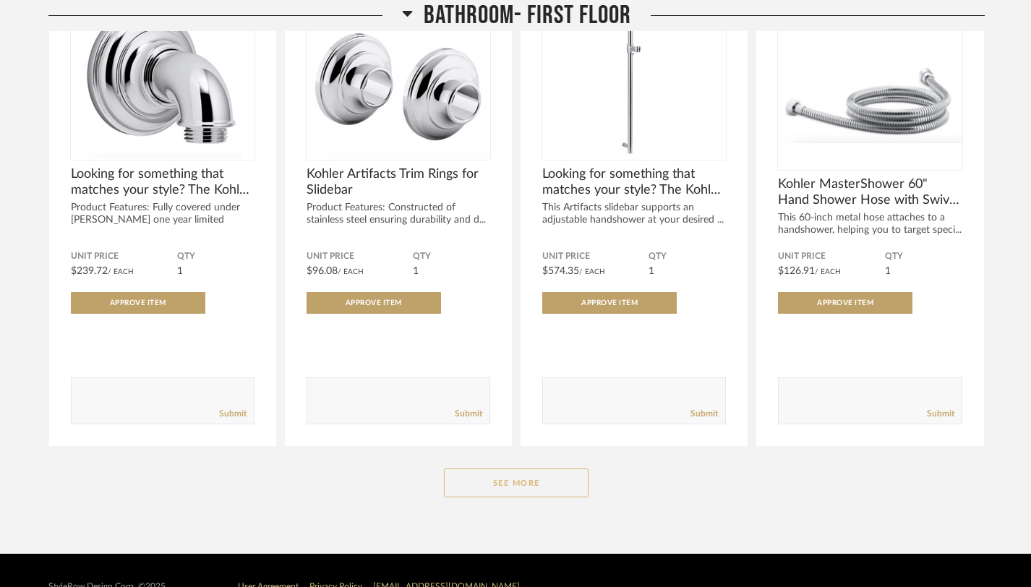
click at [561, 469] on button "See More" at bounding box center [516, 483] width 145 height 29
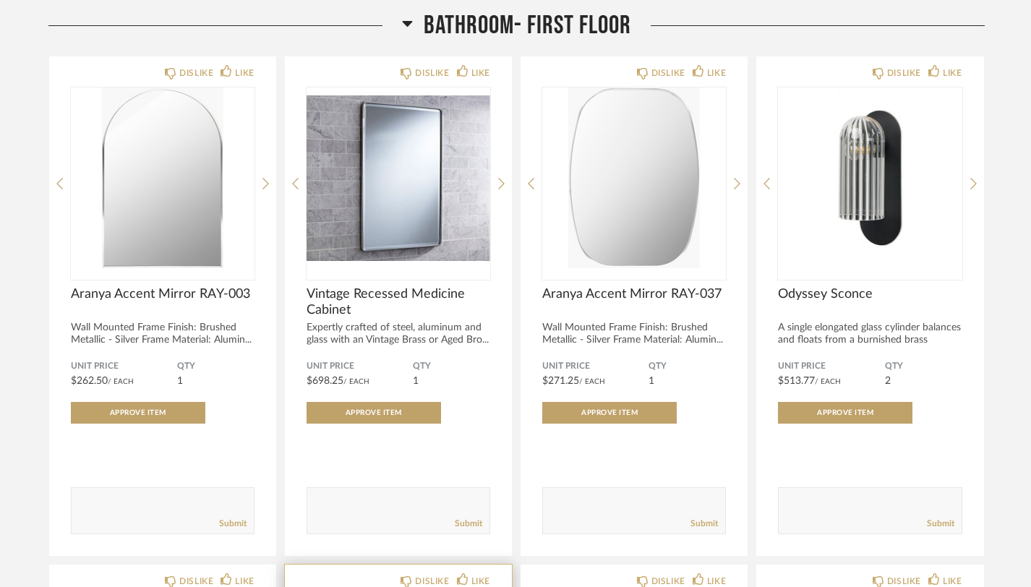
scroll to position [497, 0]
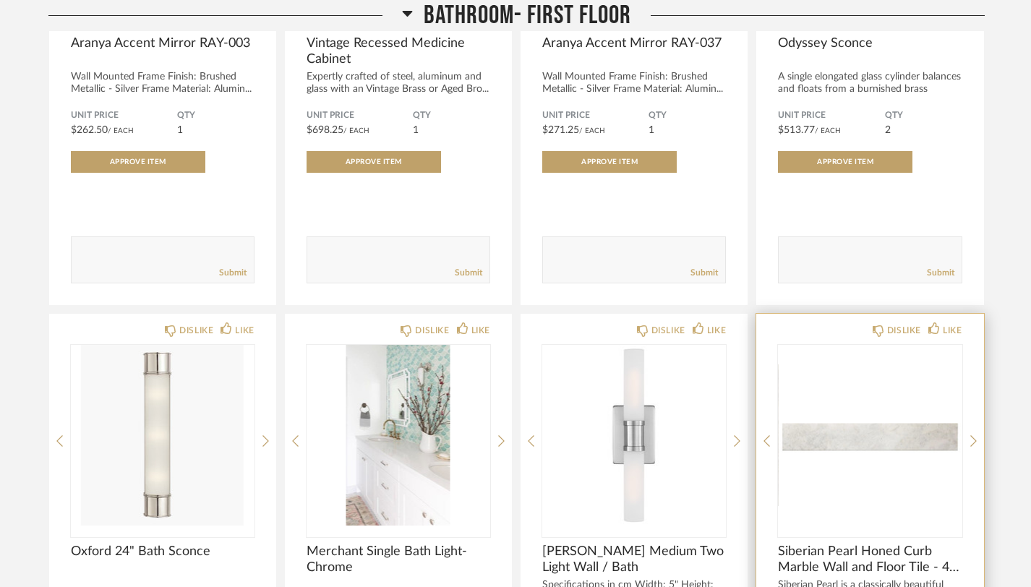
click at [863, 406] on img "0" at bounding box center [870, 435] width 184 height 181
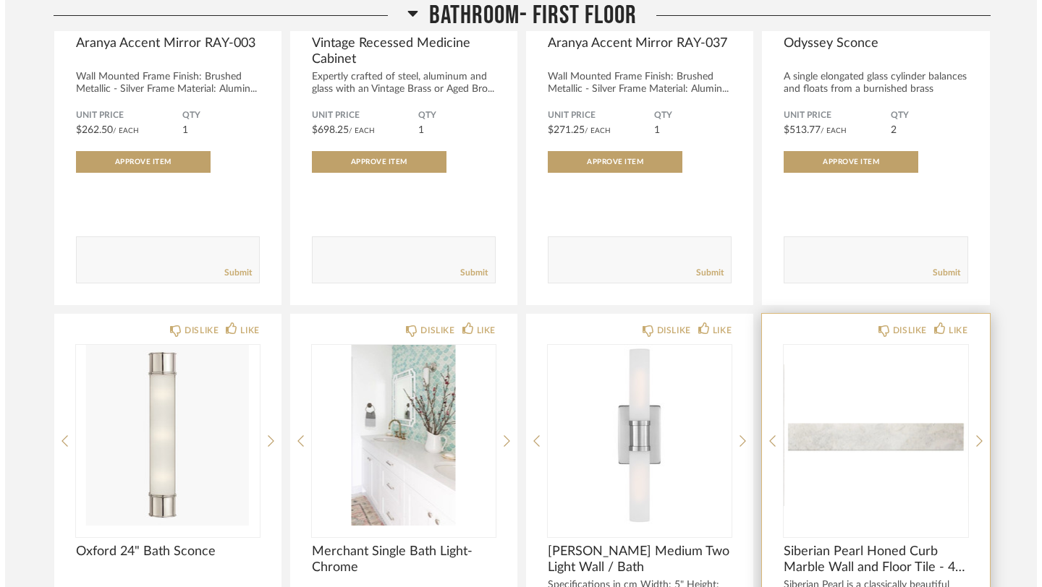
scroll to position [0, 0]
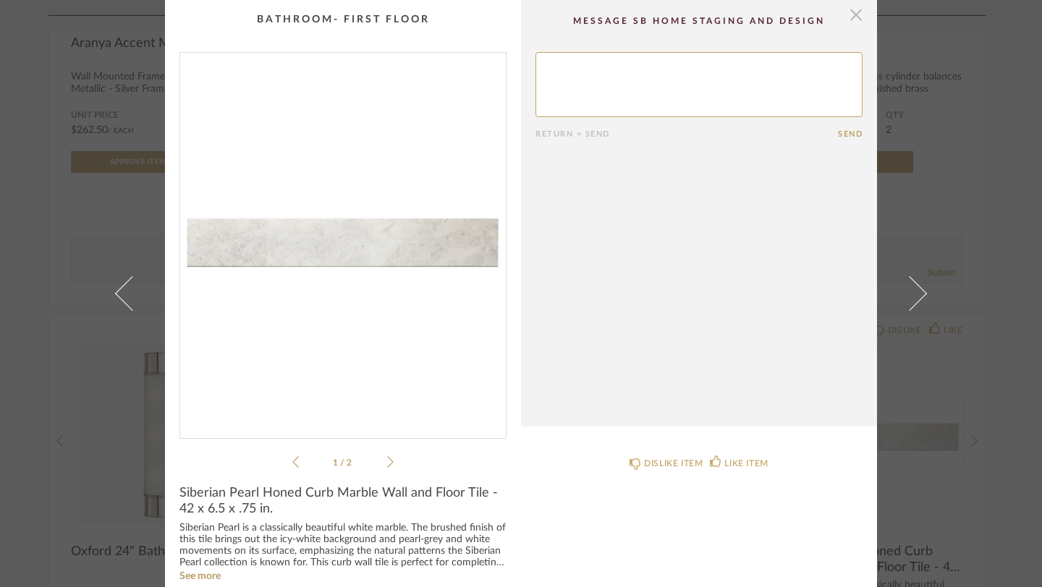
click at [849, 12] on span "button" at bounding box center [855, 14] width 29 height 29
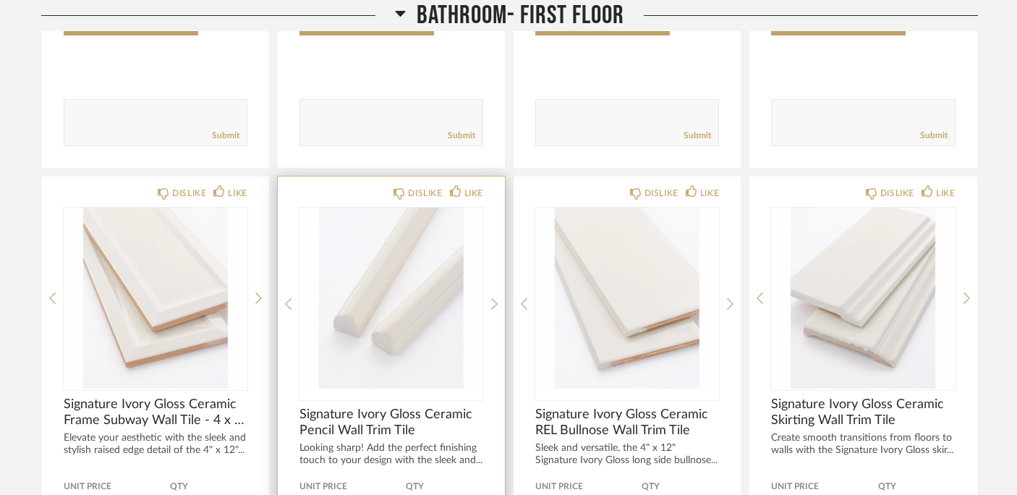
scroll to position [3685, 0]
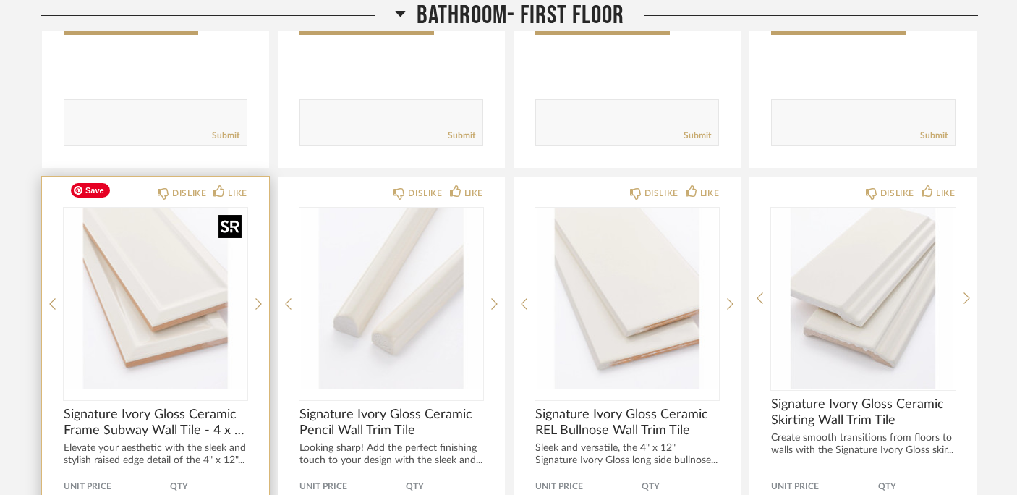
click at [0, 0] on img at bounding box center [0, 0] width 0 height 0
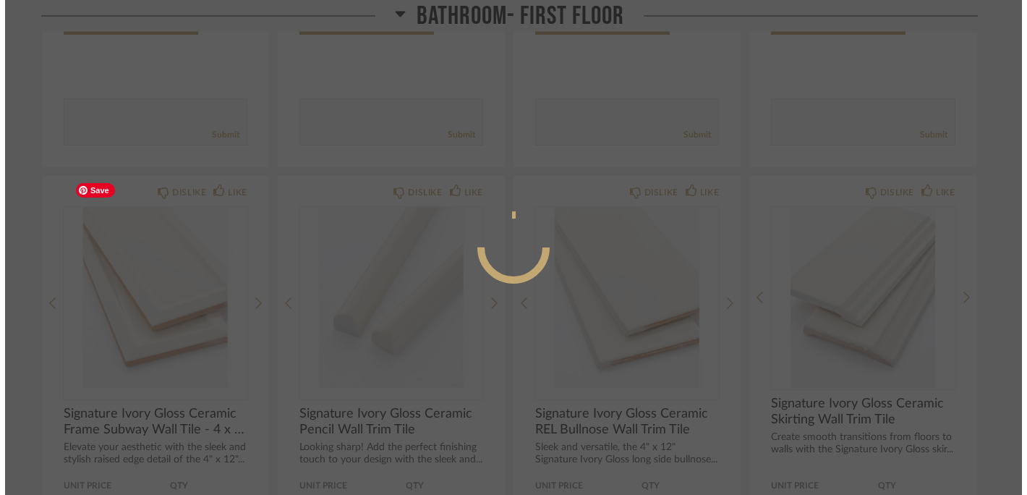
scroll to position [0, 0]
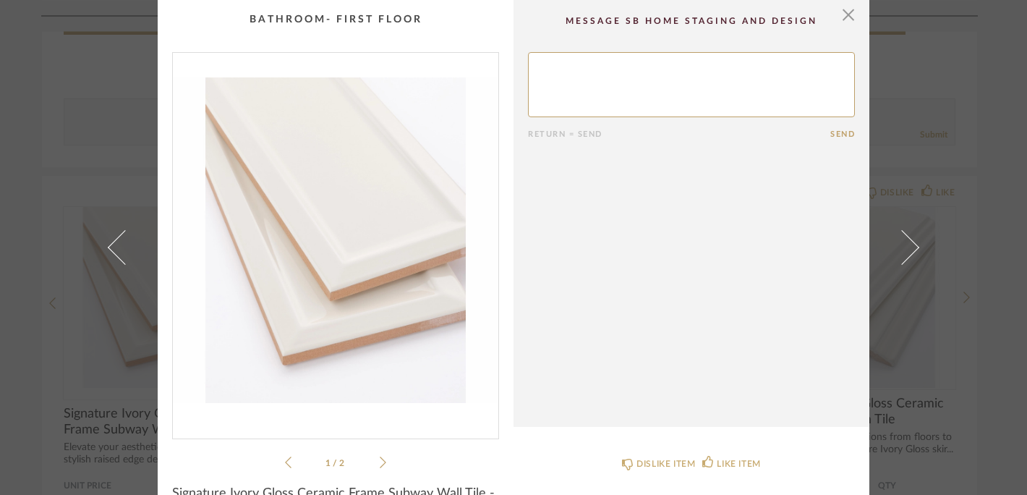
click at [373, 459] on li "1 / 2" at bounding box center [335, 462] width 88 height 17
click at [380, 459] on icon at bounding box center [383, 462] width 7 height 12
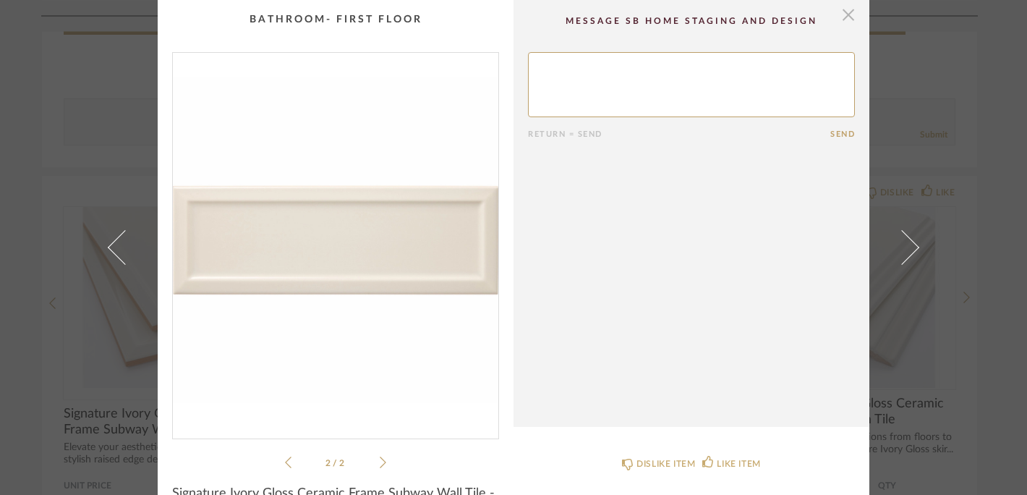
click at [841, 21] on span "button" at bounding box center [848, 14] width 29 height 29
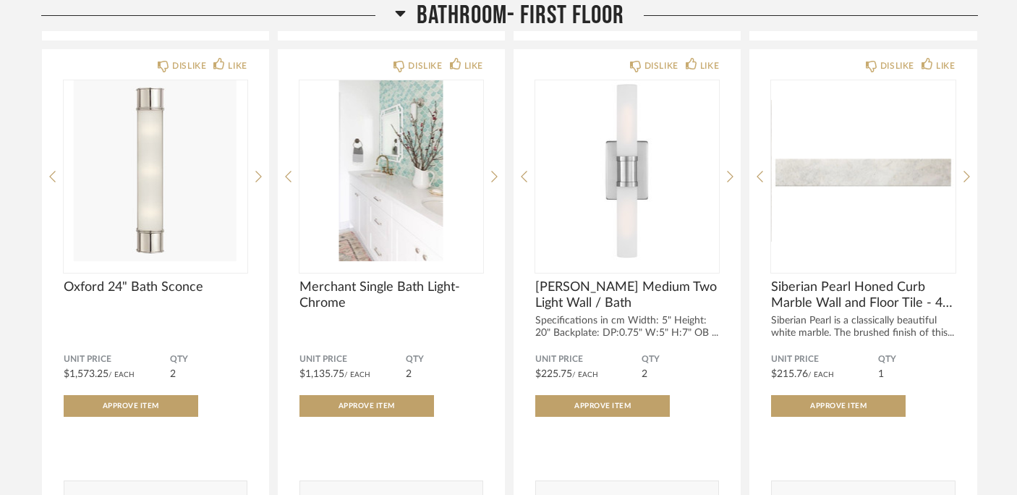
scroll to position [684, 0]
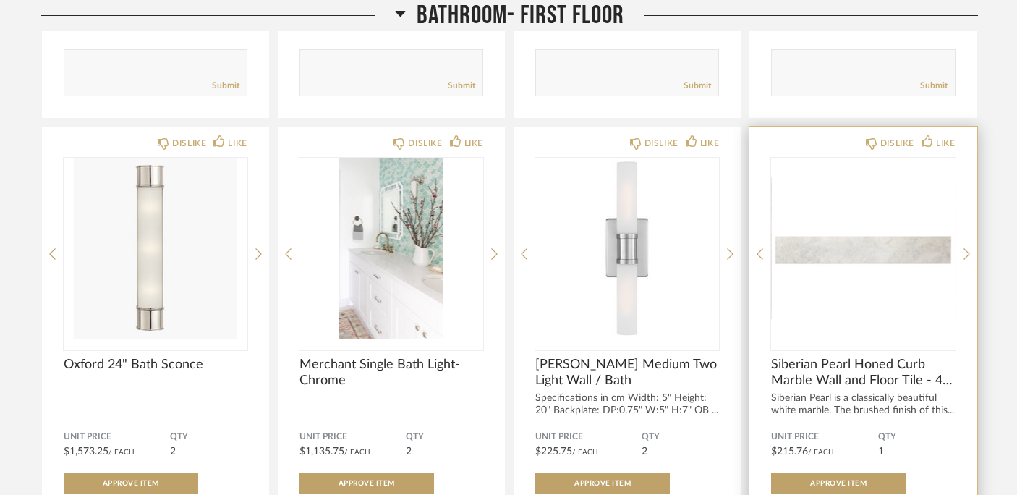
click at [772, 158] on img "0" at bounding box center [863, 248] width 184 height 181
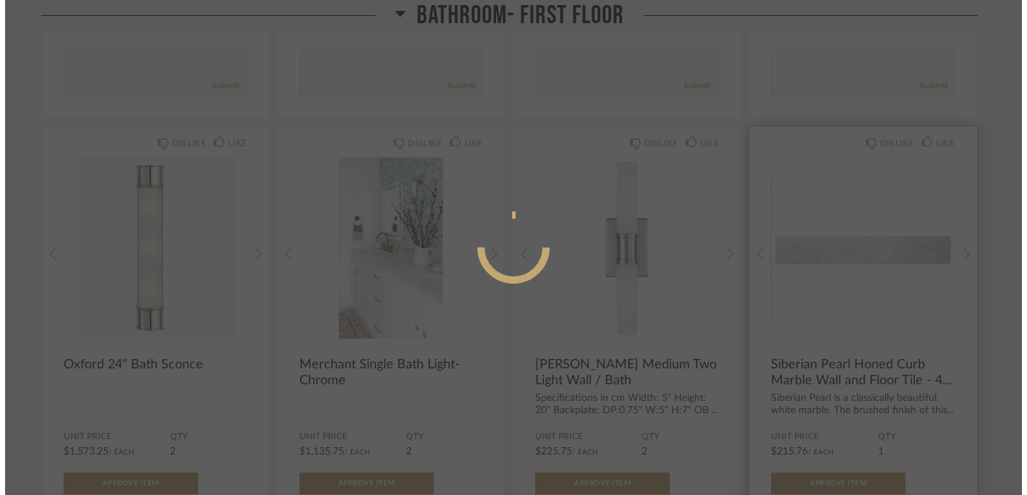
scroll to position [0, 0]
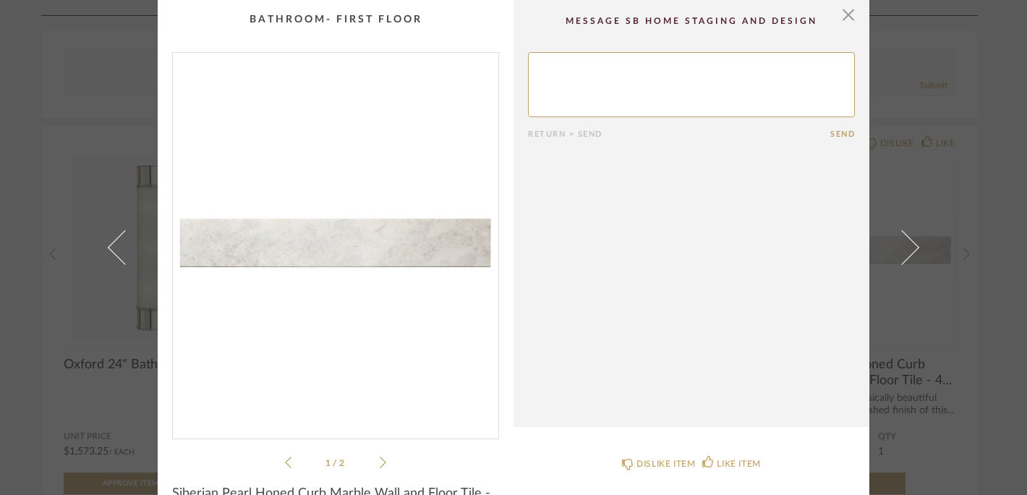
click at [380, 460] on icon at bounding box center [383, 462] width 7 height 13
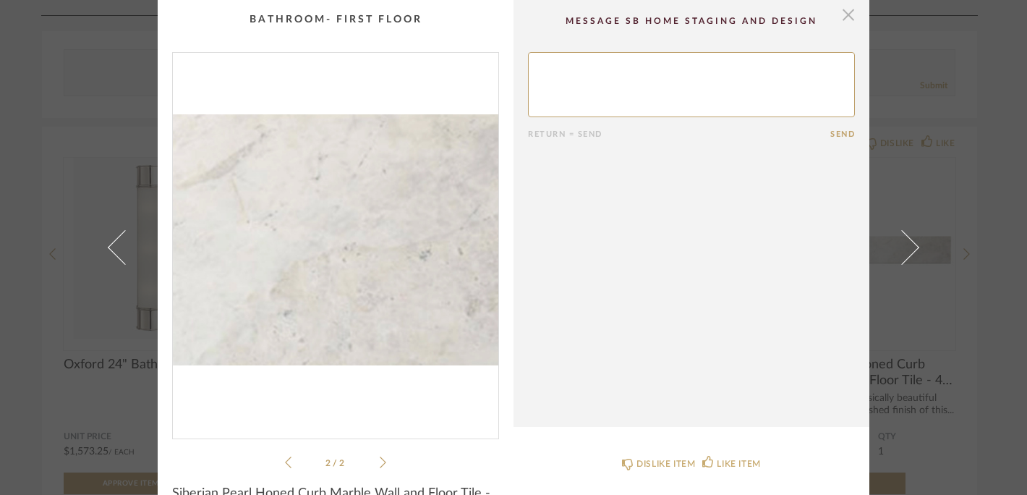
click at [845, 21] on span "button" at bounding box center [848, 14] width 29 height 29
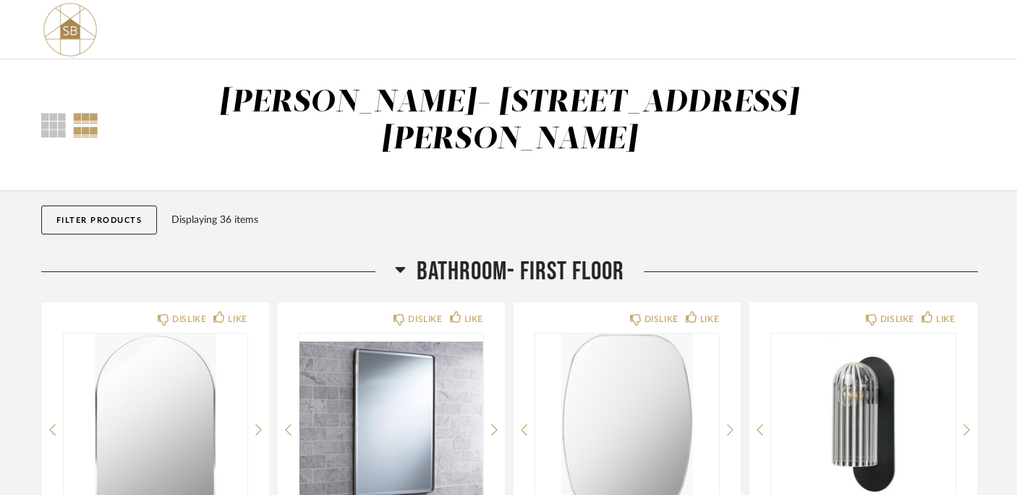
scroll to position [11, 0]
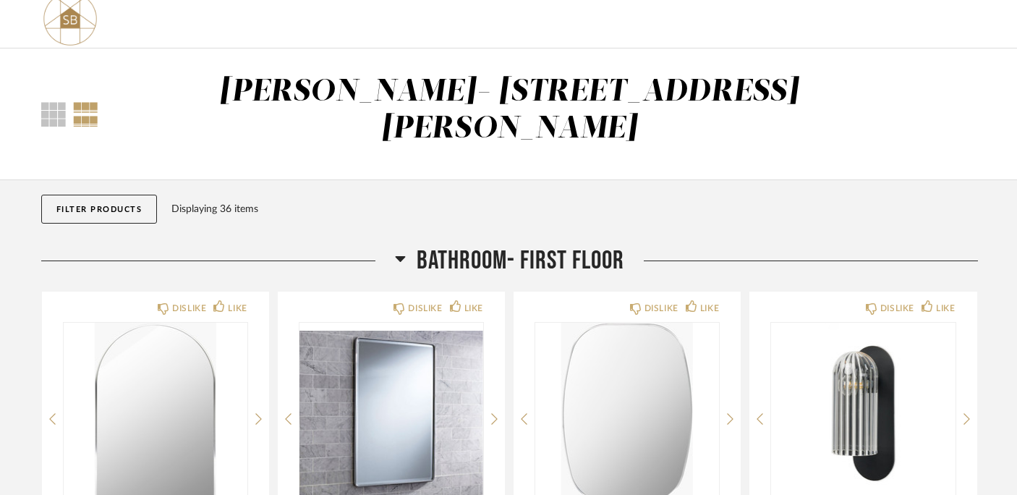
click at [71, 23] on img at bounding box center [70, 19] width 58 height 58
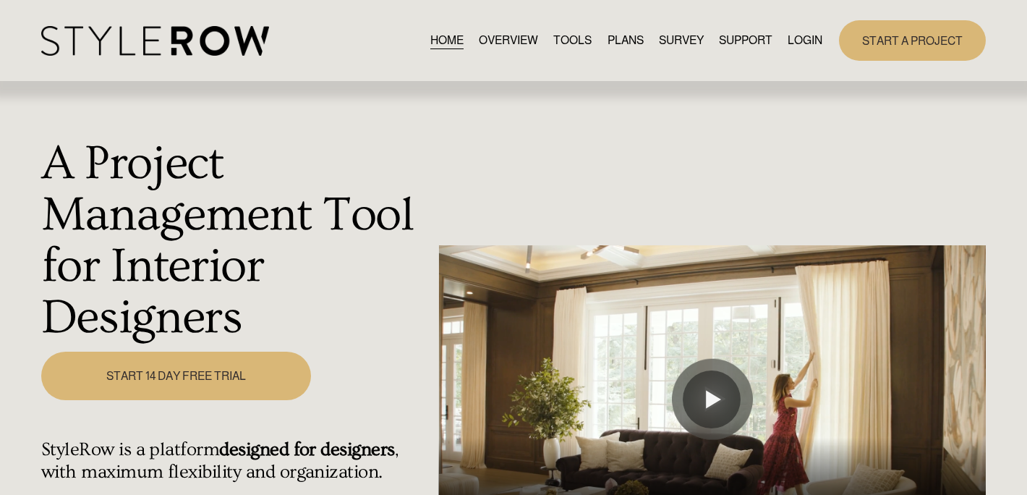
click at [801, 46] on link "LOGIN" at bounding box center [805, 40] width 35 height 20
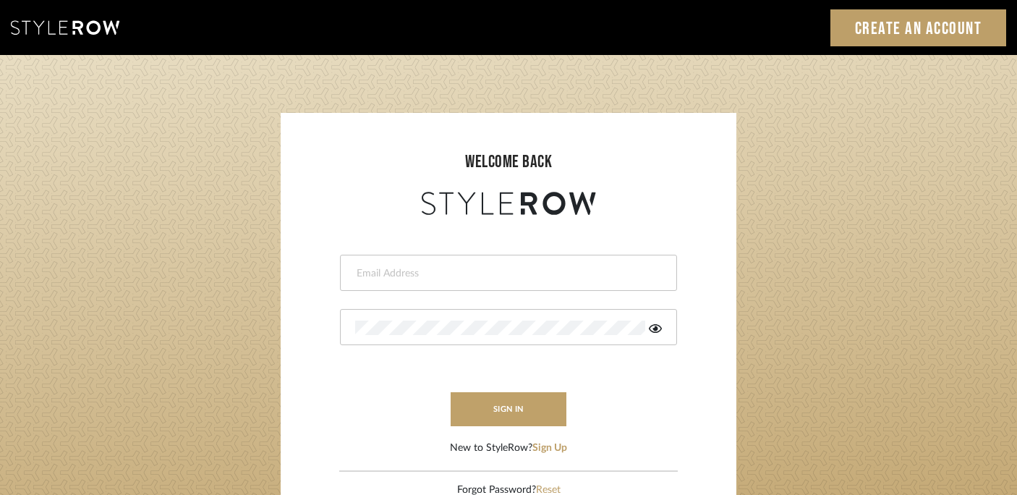
click at [487, 271] on input "email" at bounding box center [506, 273] width 303 height 14
type input "keith@sbhomestagingdesign.com"
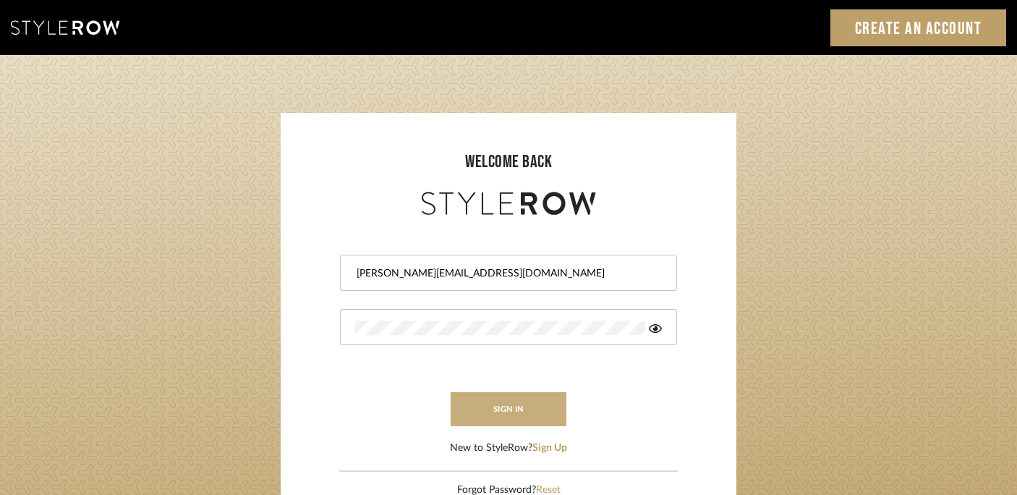
click at [508, 403] on button "sign in" at bounding box center [509, 409] width 116 height 34
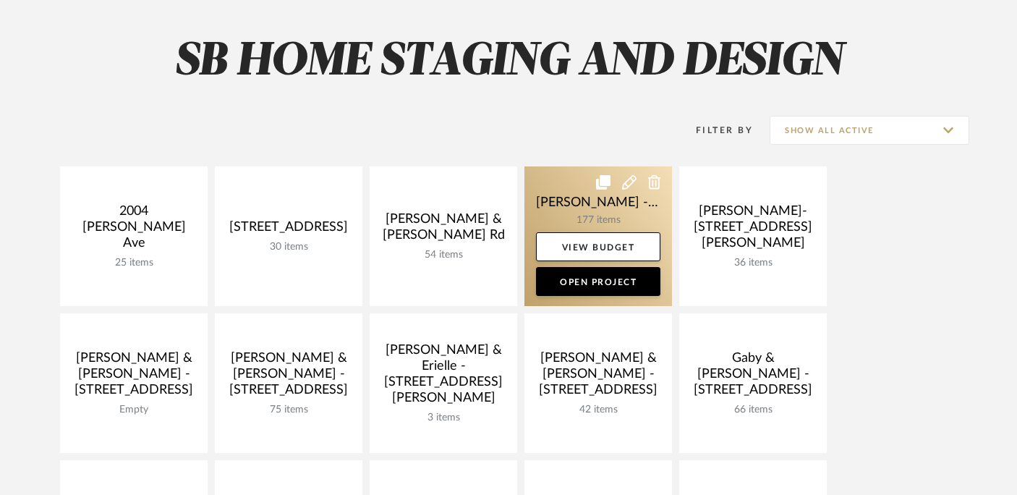
scroll to position [206, 0]
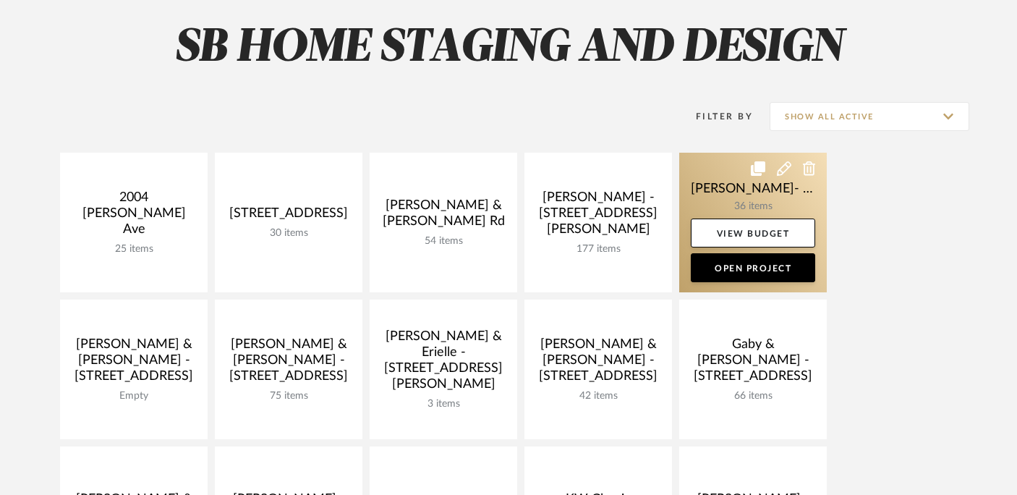
click at [735, 197] on link at bounding box center [753, 223] width 148 height 140
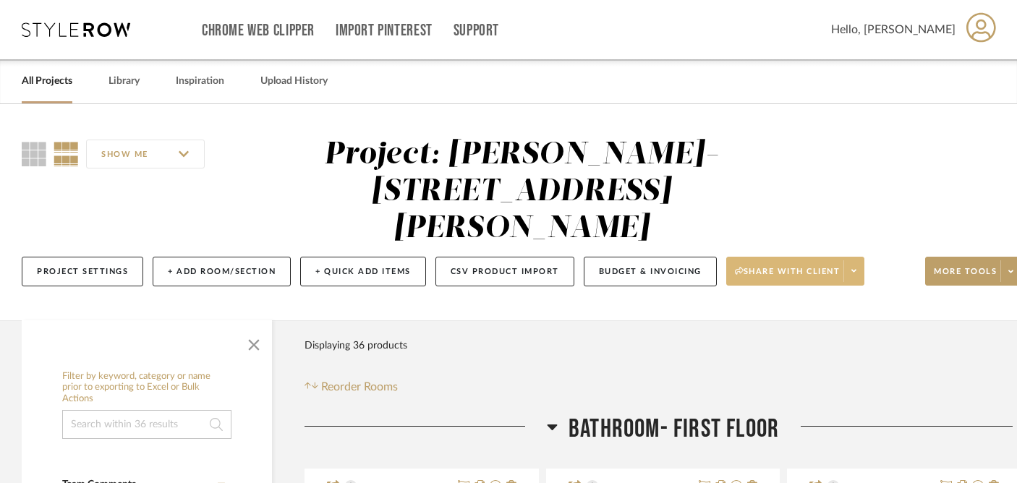
click at [853, 260] on span at bounding box center [853, 271] width 20 height 22
